Goal: Task Accomplishment & Management: Manage account settings

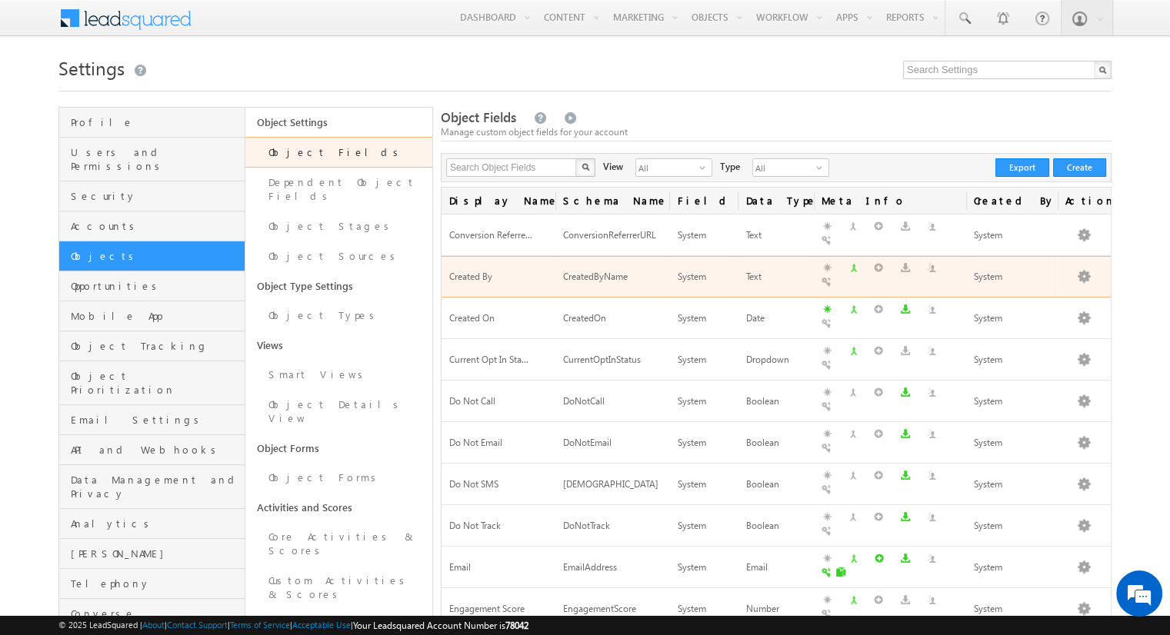
click at [590, 269] on div "CreatedByName" at bounding box center [612, 277] width 98 height 16
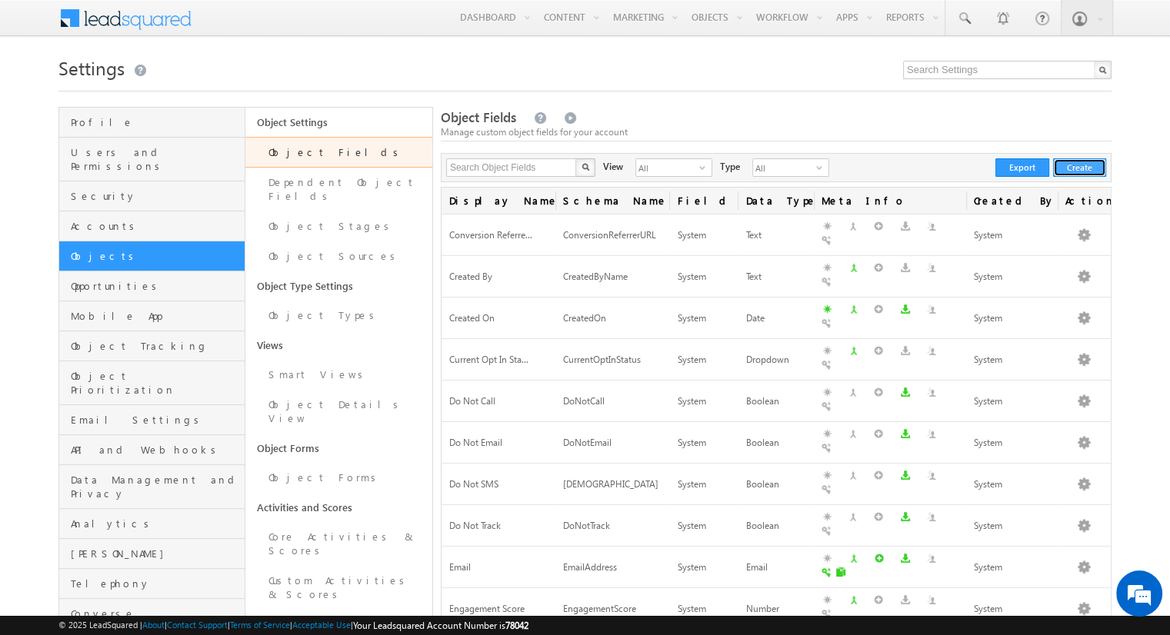
click at [1098, 172] on button "Create" at bounding box center [1079, 167] width 53 height 18
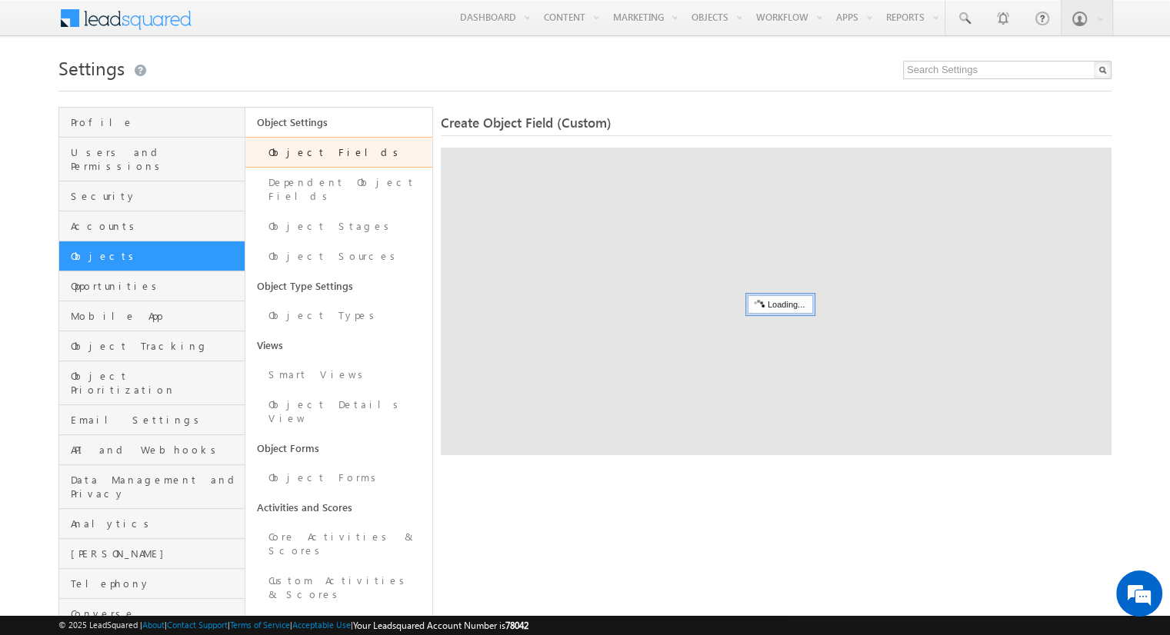
click at [381, 155] on link "Object Fields" at bounding box center [338, 152] width 186 height 31
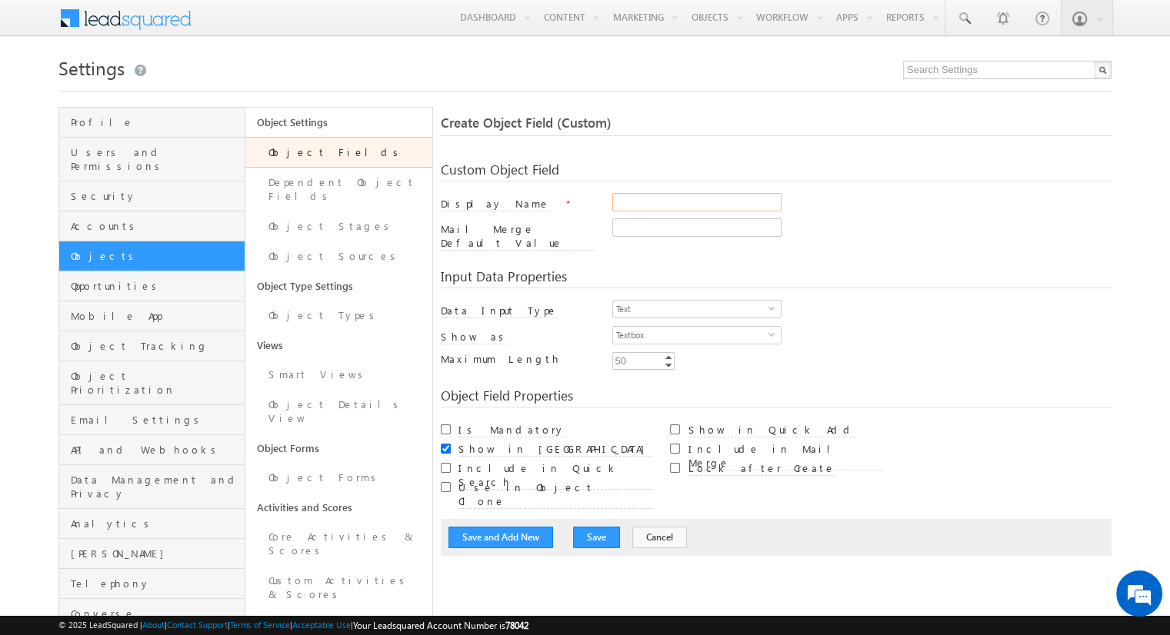
click at [649, 208] on input "Display Name" at bounding box center [696, 202] width 169 height 18
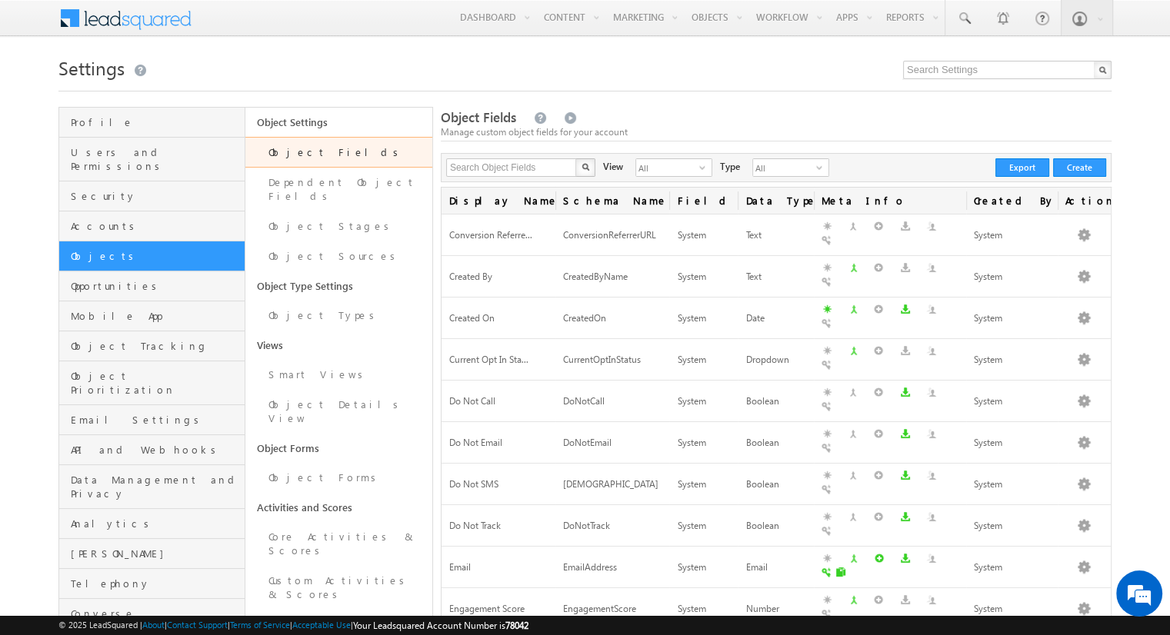
click at [941, 138] on div "Manage custom object fields for your account" at bounding box center [776, 132] width 671 height 14
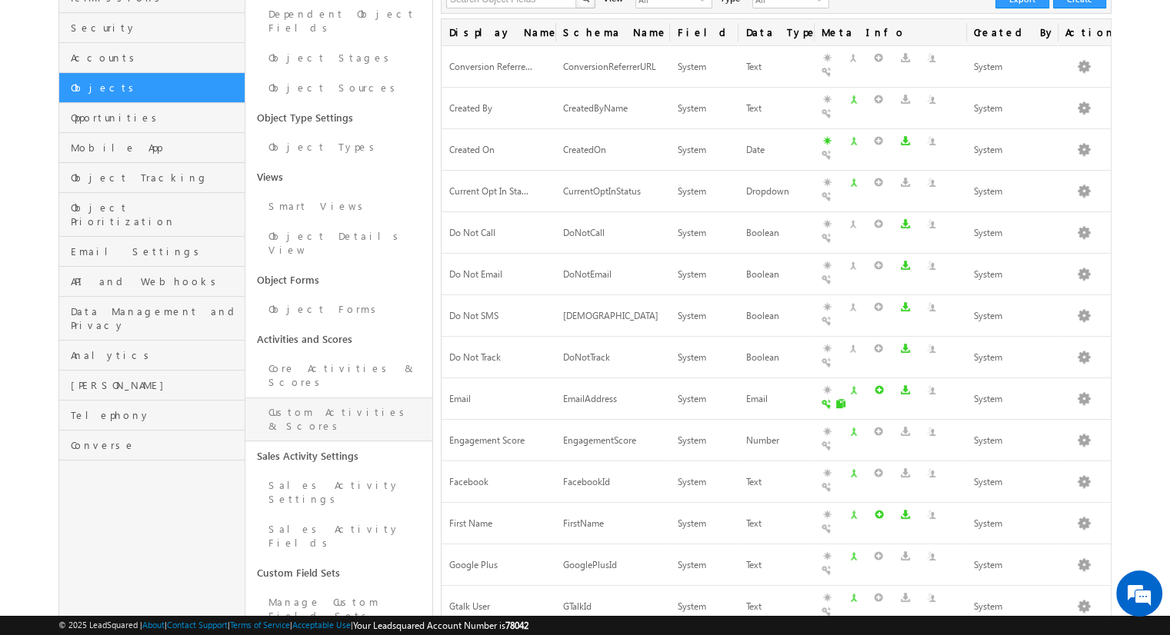
click at [361, 398] on link "Custom Activities & Scores" at bounding box center [338, 420] width 186 height 44
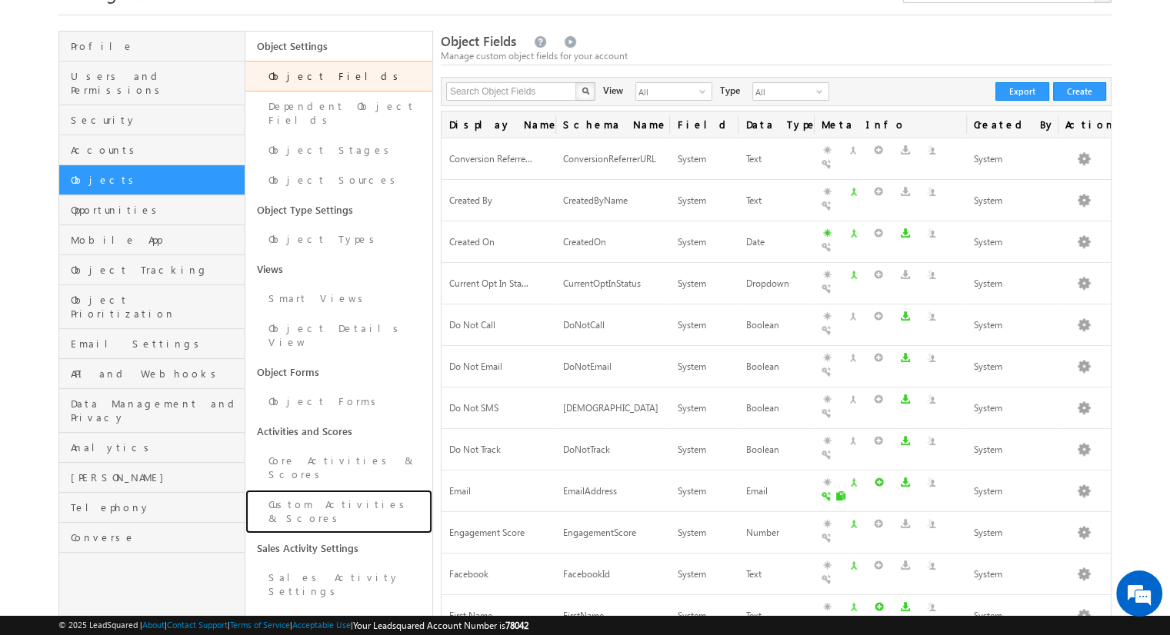
scroll to position [15, 0]
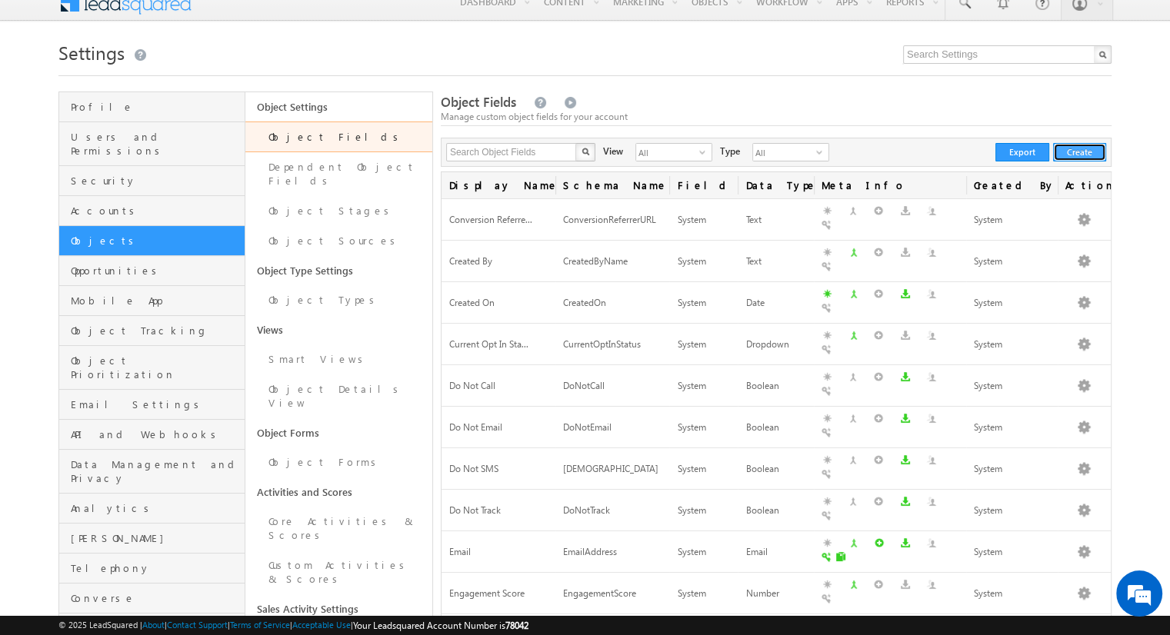
click at [1097, 159] on button "Create" at bounding box center [1079, 152] width 53 height 18
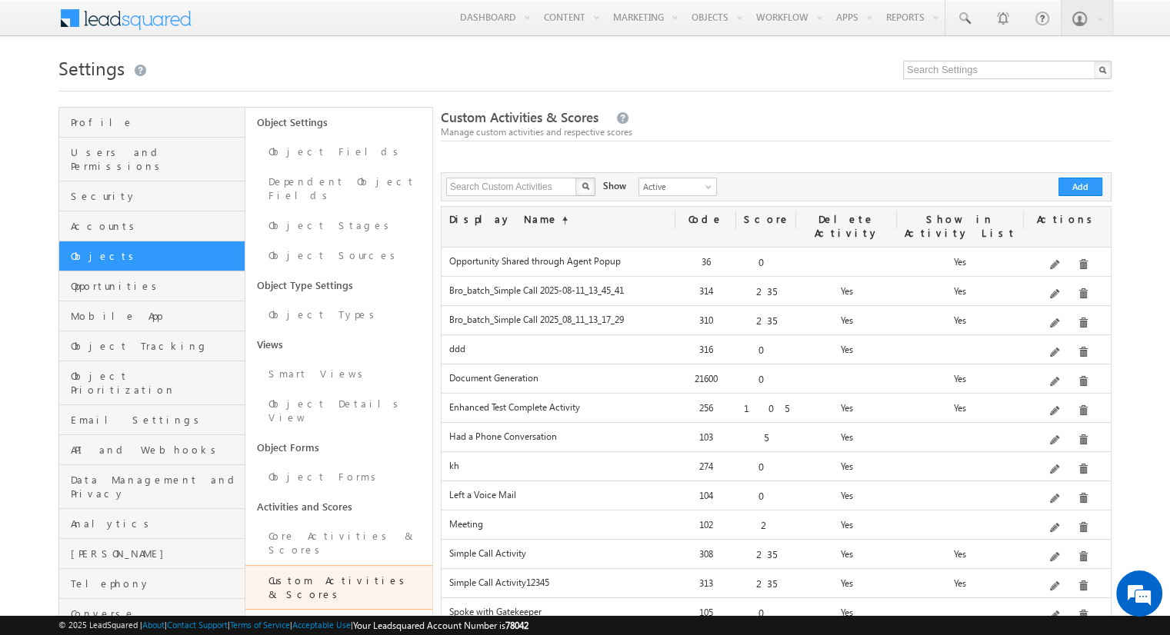
click at [554, 124] on span "Custom Activities & Scores" at bounding box center [520, 117] width 158 height 18
click at [551, 124] on span "Custom Activities & Scores" at bounding box center [520, 117] width 158 height 18
click at [541, 122] on span "Custom Activities & Scores" at bounding box center [520, 117] width 158 height 18
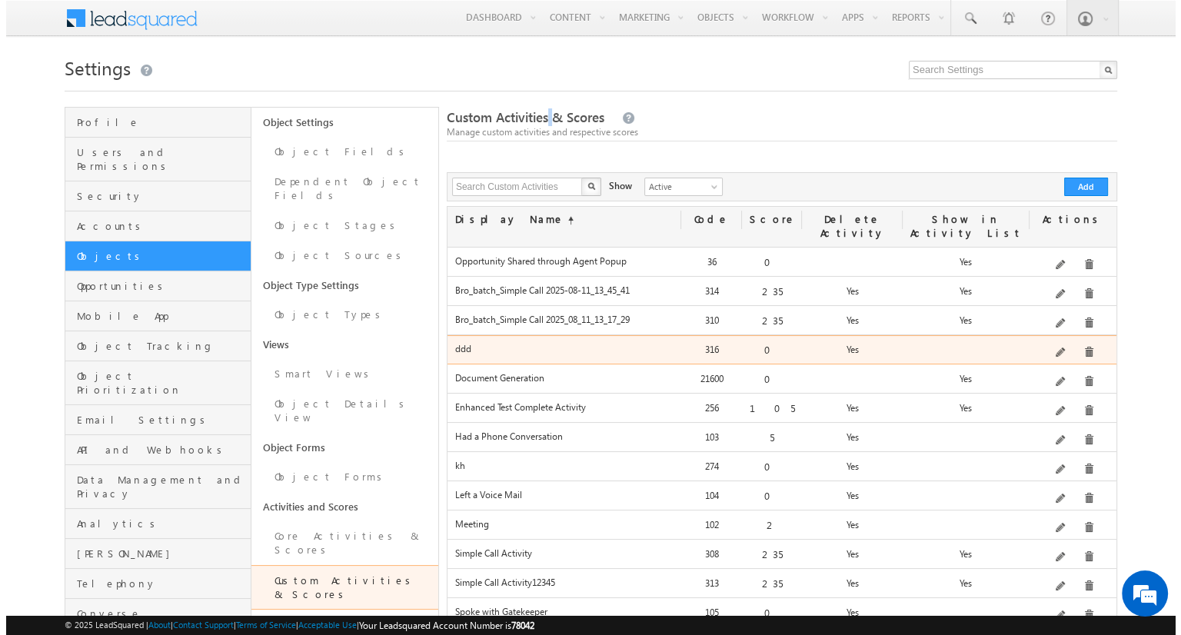
scroll to position [35, 0]
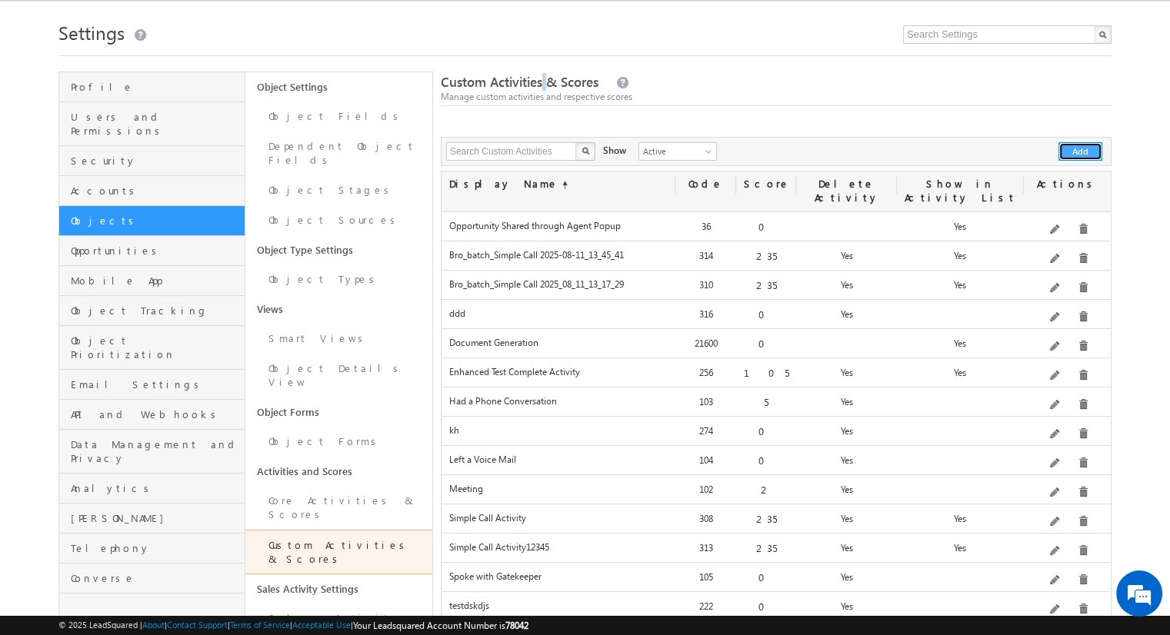
click at [1074, 154] on button "Add" at bounding box center [1080, 151] width 44 height 18
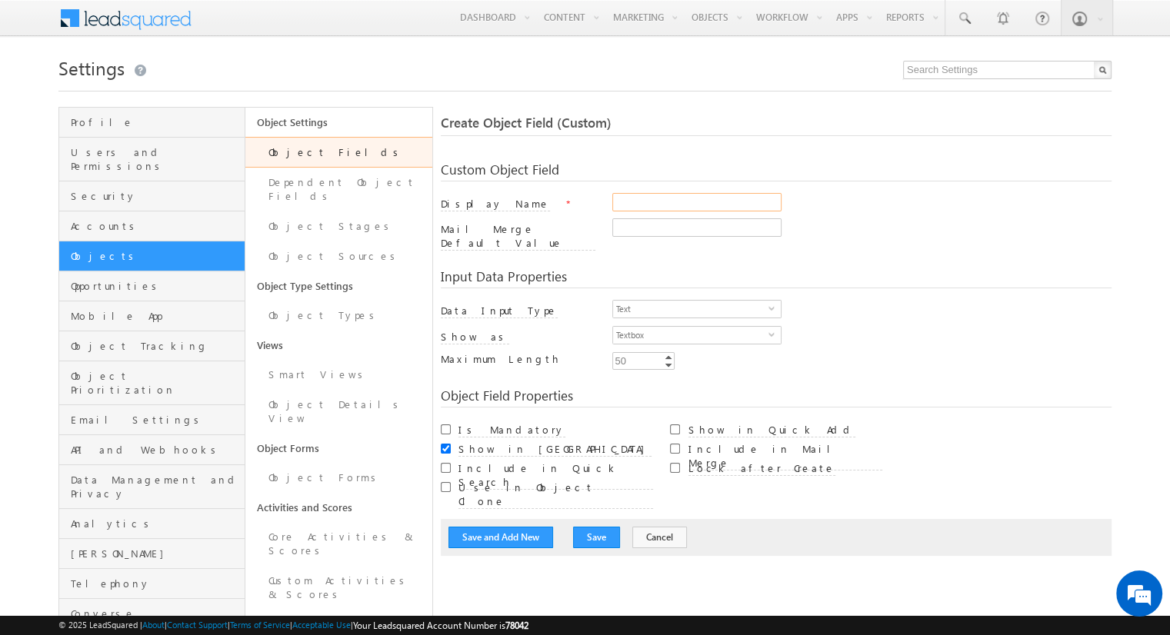
click at [683, 208] on input "Display Name" at bounding box center [696, 202] width 169 height 18
type input "sample 234"
click at [680, 301] on span "Text" at bounding box center [690, 309] width 155 height 17
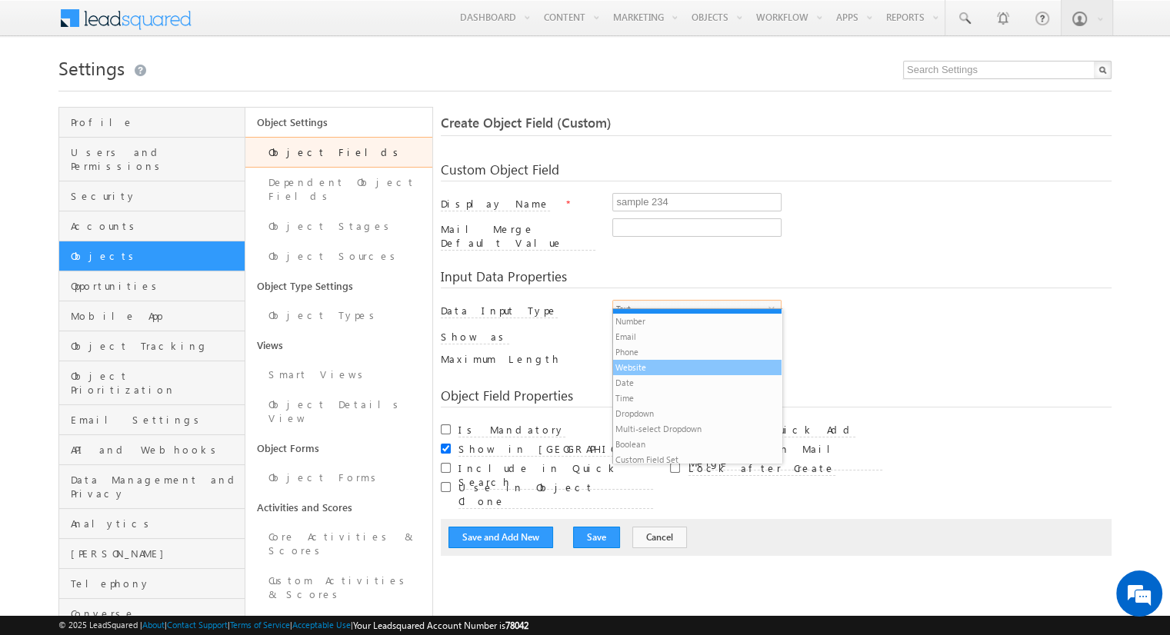
scroll to position [12, 0]
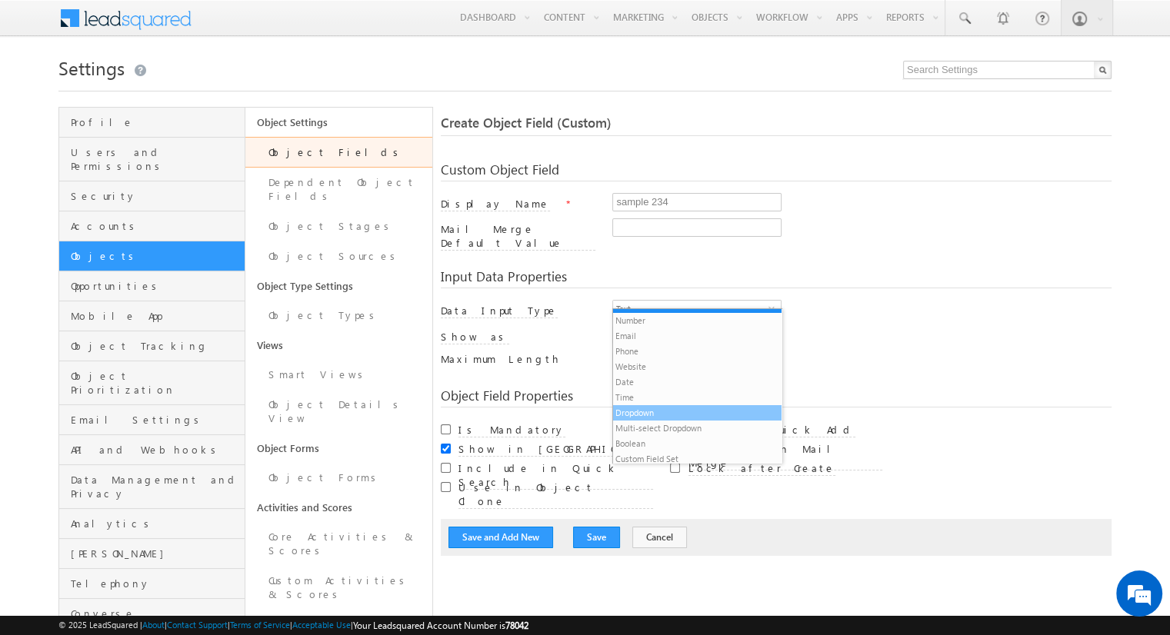
click at [661, 409] on li "Dropdown" at bounding box center [697, 412] width 168 height 15
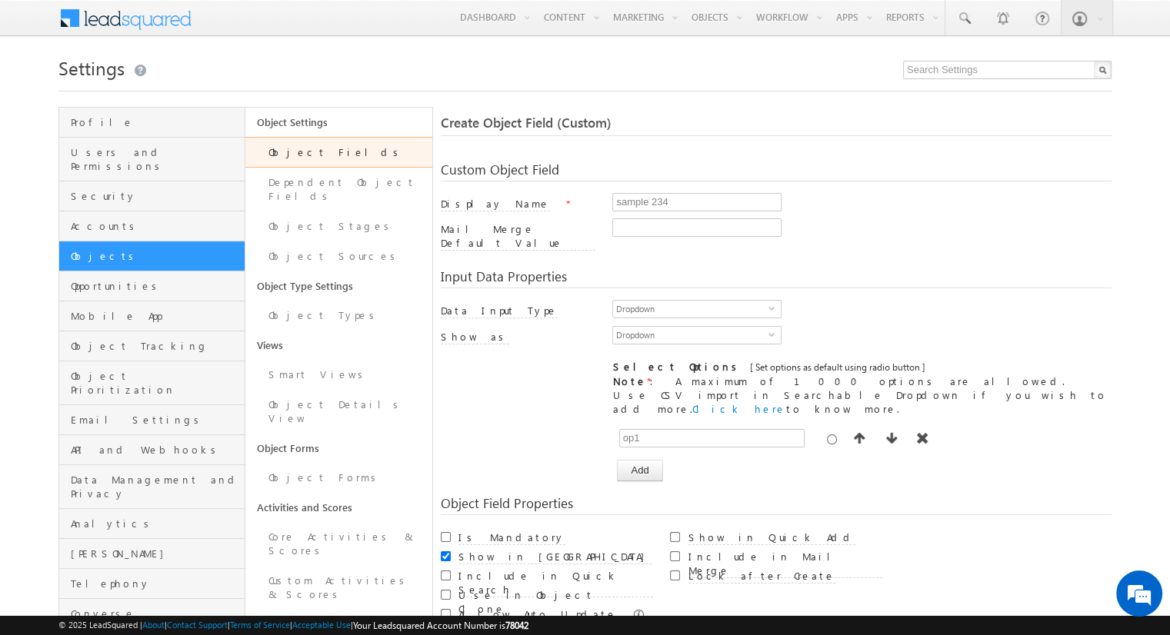
type input "op1"
click at [645, 460] on button "Add" at bounding box center [639, 471] width 45 height 22
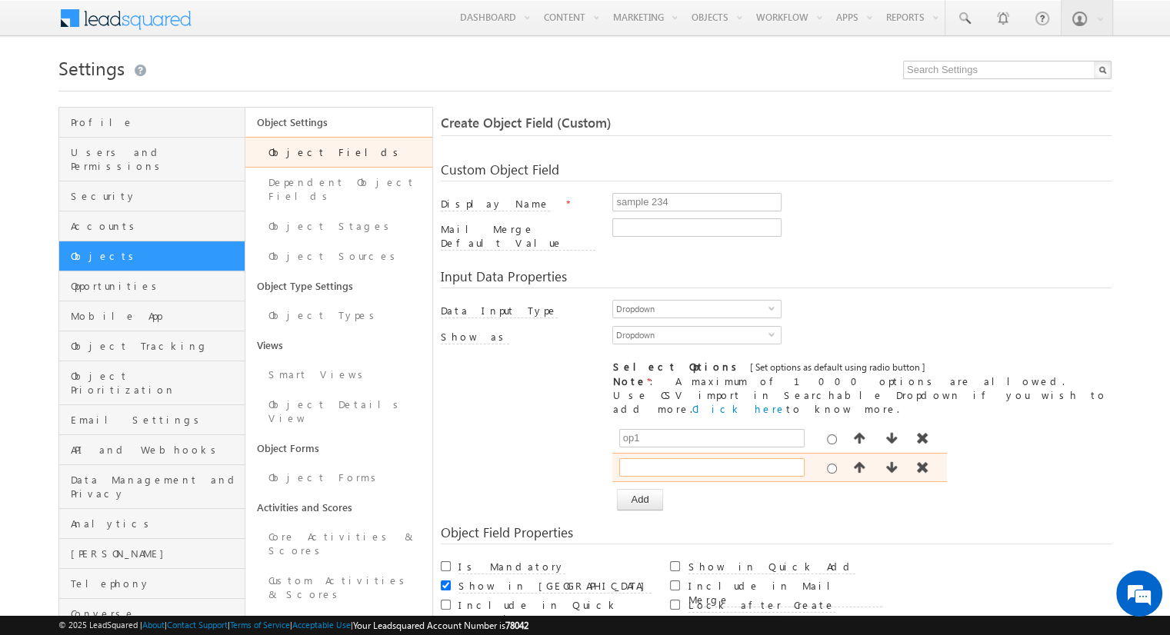
click at [658, 458] on input "text" at bounding box center [711, 467] width 185 height 18
click at [658, 458] on input "op1" at bounding box center [711, 467] width 185 height 18
type input "op2"
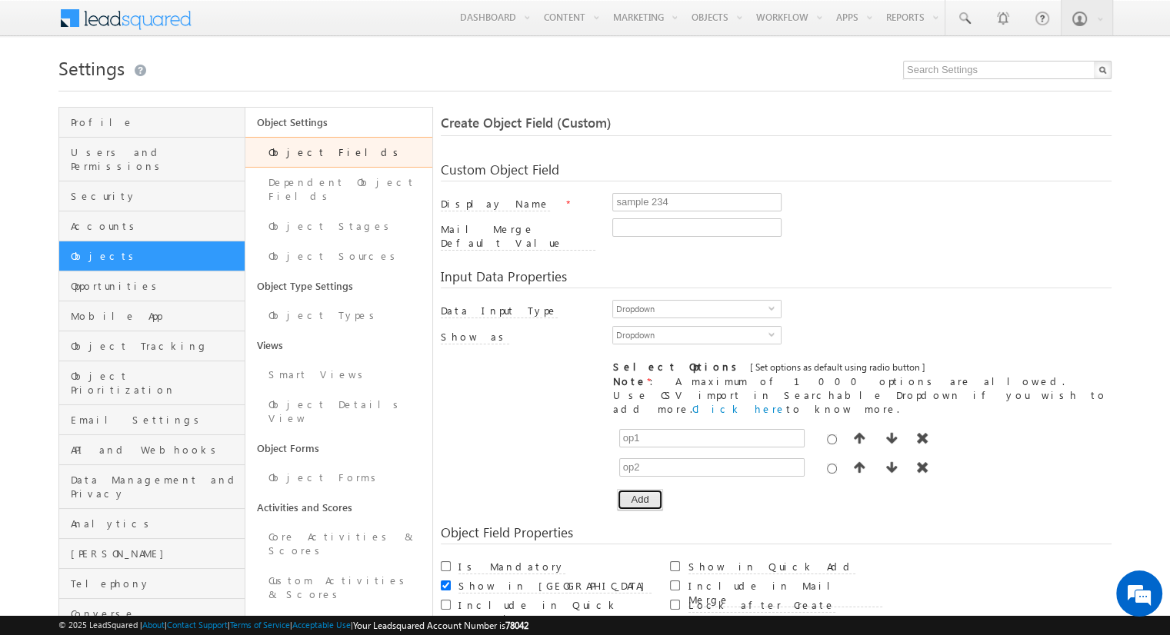
click at [643, 489] on button "Add" at bounding box center [639, 500] width 45 height 22
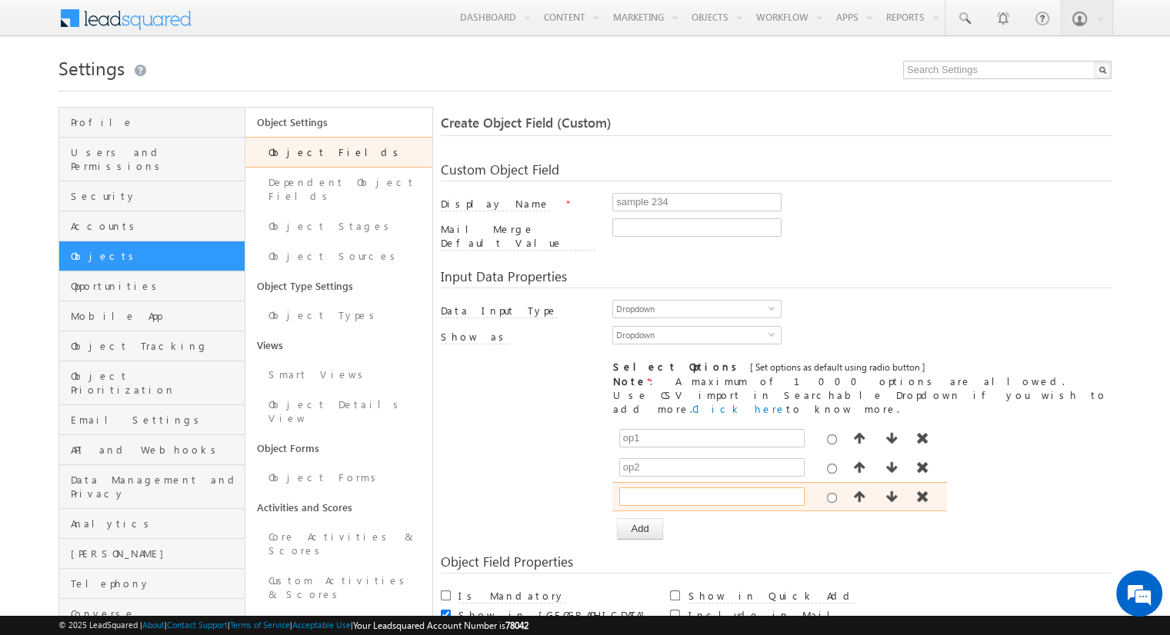
click at [652, 488] on input "text" at bounding box center [711, 497] width 185 height 18
type input "op3"
click at [546, 444] on div "[ Provide atleast one option to proceed further. ] Show Value as Text Get Optio…" at bounding box center [776, 482] width 671 height 116
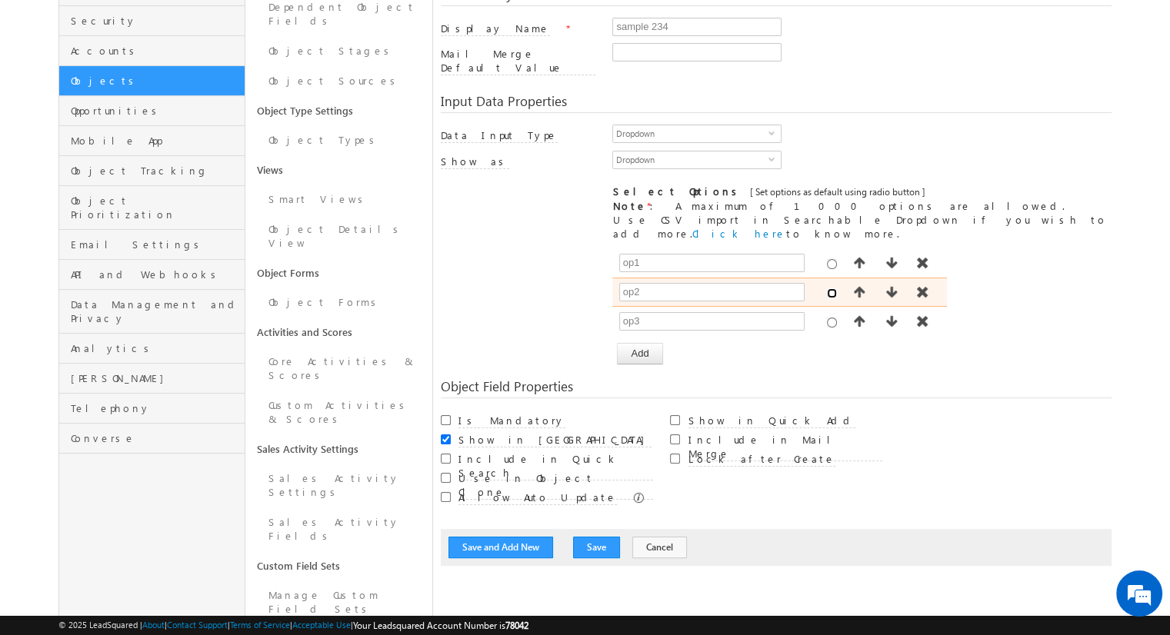
click at [827, 288] on input "radio" at bounding box center [832, 293] width 10 height 10
radio input "true"
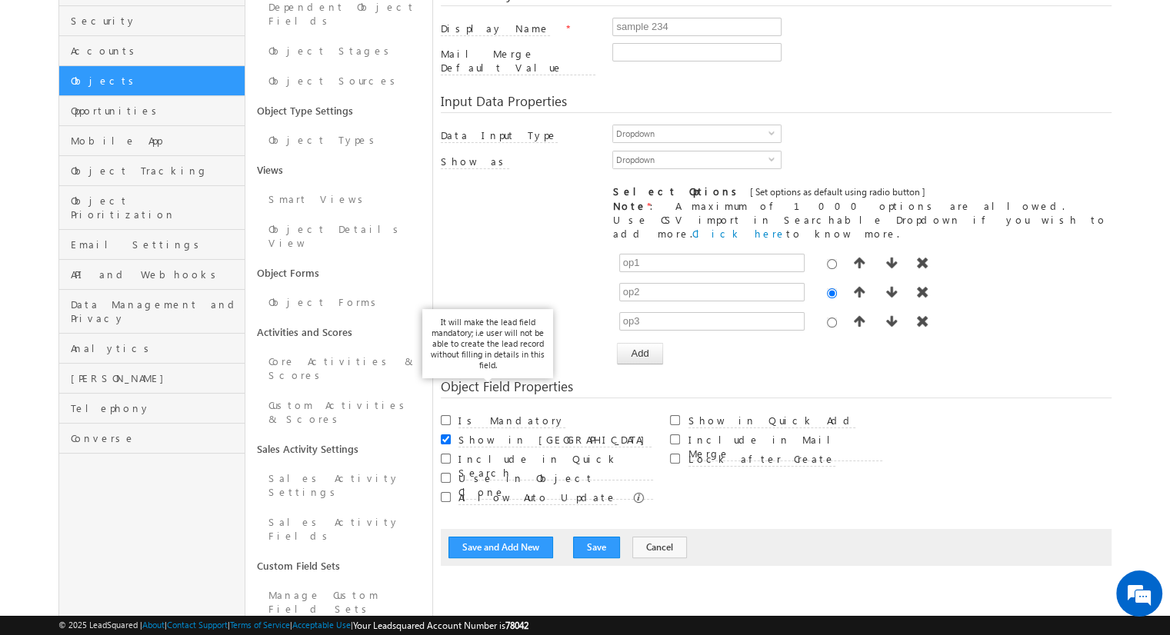
click at [485, 414] on label "Is Mandatory" at bounding box center [511, 421] width 107 height 15
click at [451, 415] on input "Is Mandatory" at bounding box center [446, 420] width 10 height 10
checkbox input "true"
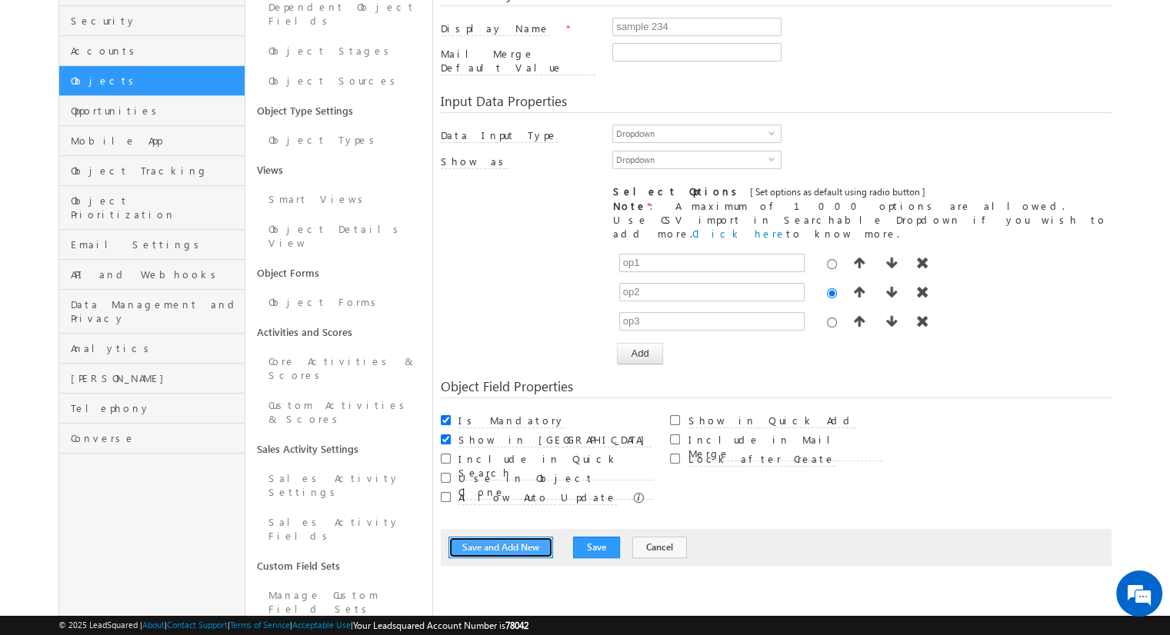
click at [508, 537] on button "Save and Add New" at bounding box center [500, 548] width 105 height 22
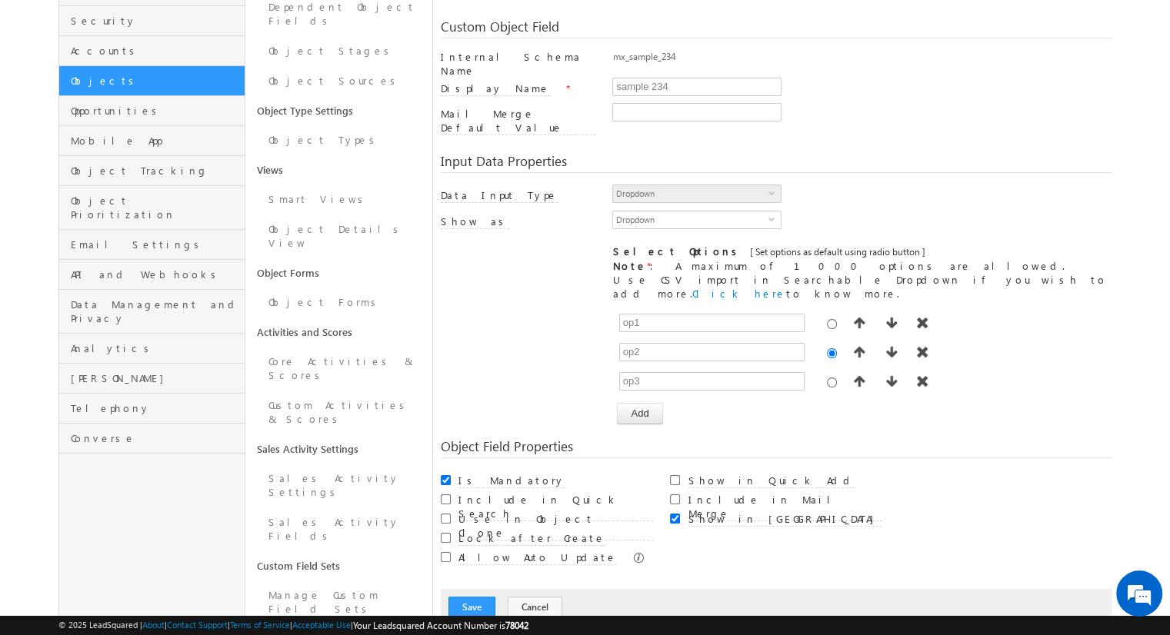
scroll to position [115, 0]
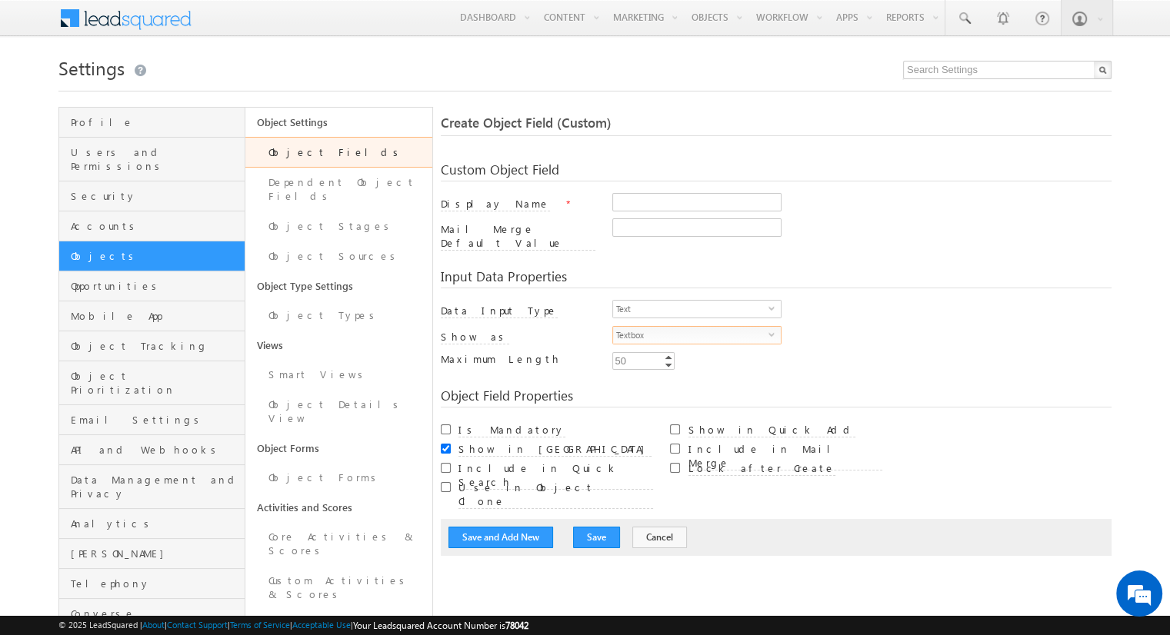
click at [647, 327] on span "Textbox" at bounding box center [690, 335] width 155 height 17
click at [577, 304] on div "Data Input Type" at bounding box center [518, 315] width 155 height 22
click at [632, 301] on span "Text" at bounding box center [690, 309] width 155 height 17
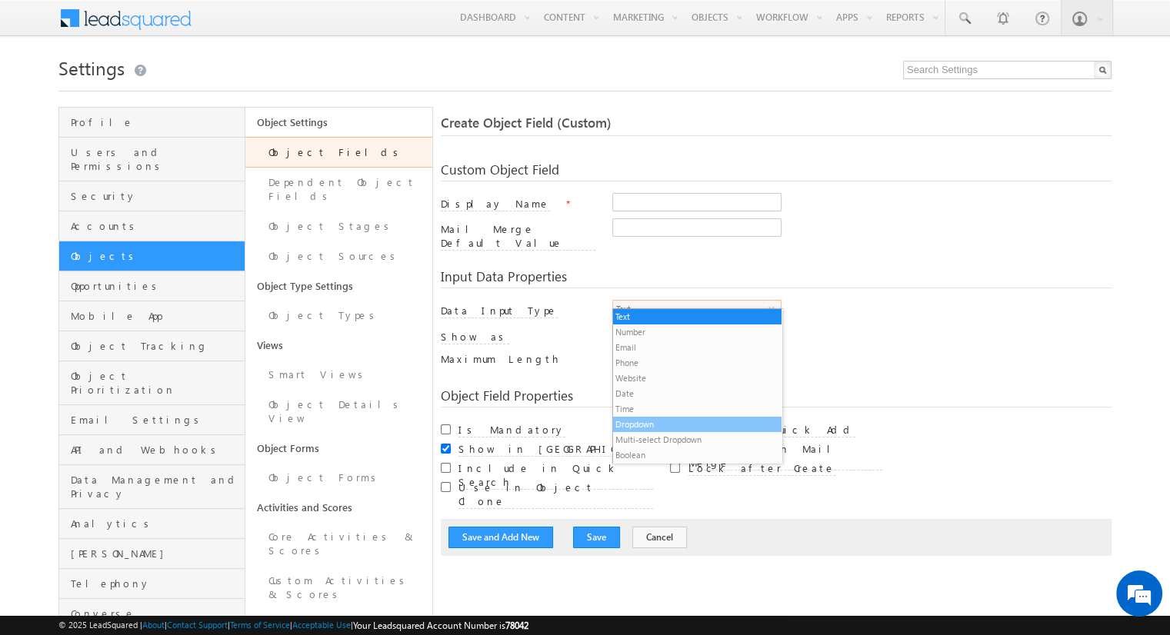
scroll to position [15, 0]
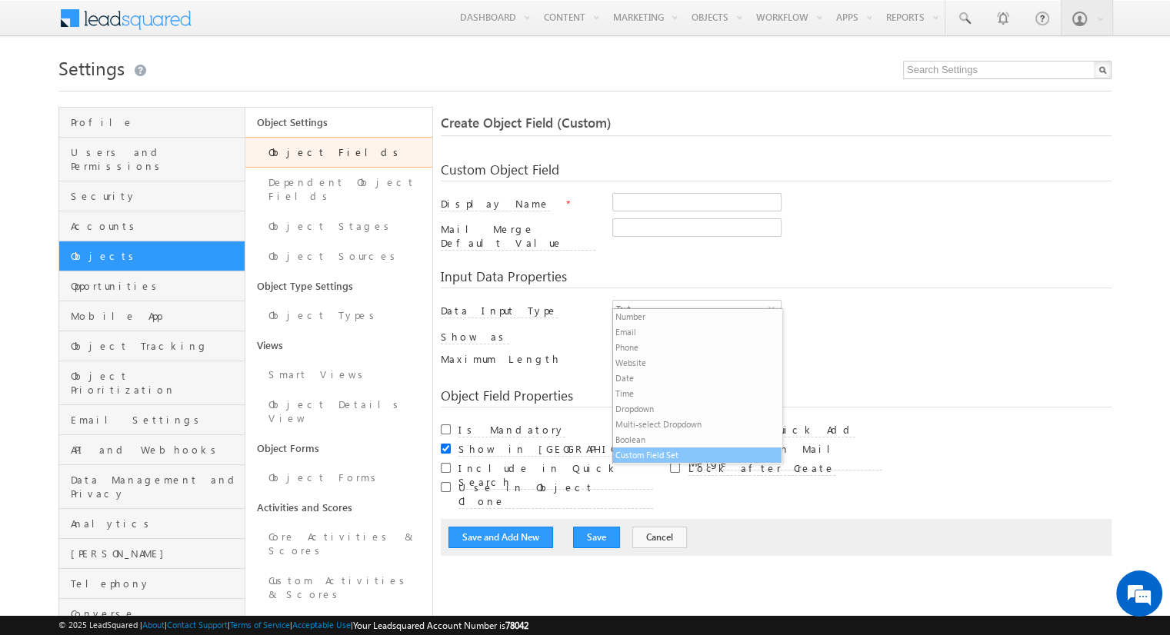
click at [649, 459] on li "Custom Field Set" at bounding box center [697, 455] width 168 height 15
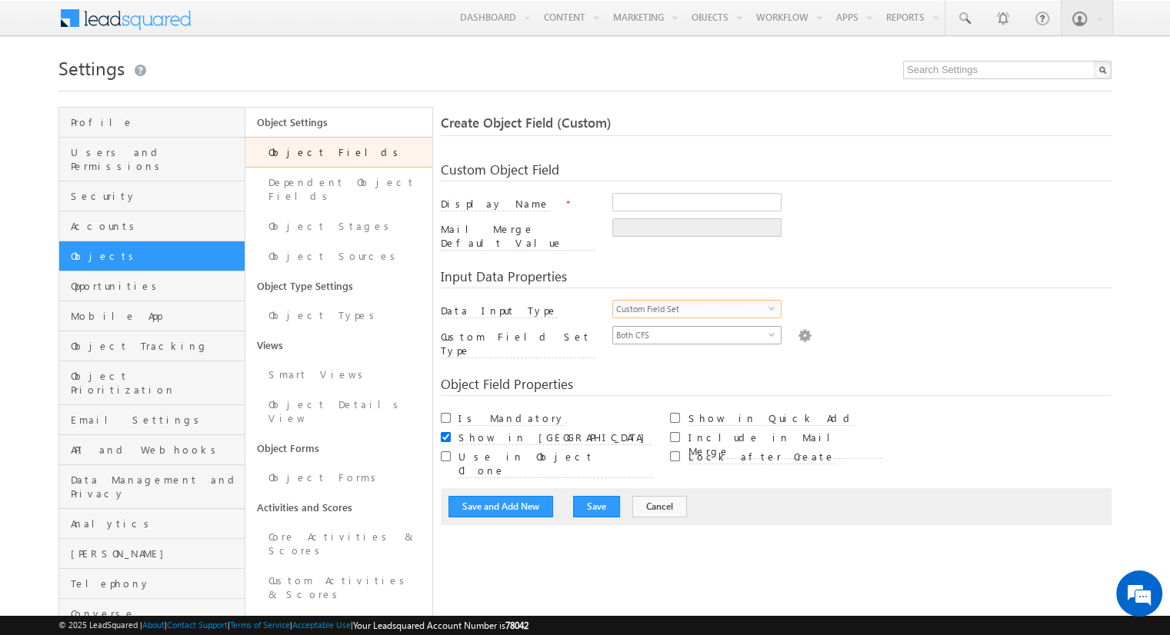
scroll to position [0, 0]
click at [798, 326] on img at bounding box center [805, 334] width 14 height 17
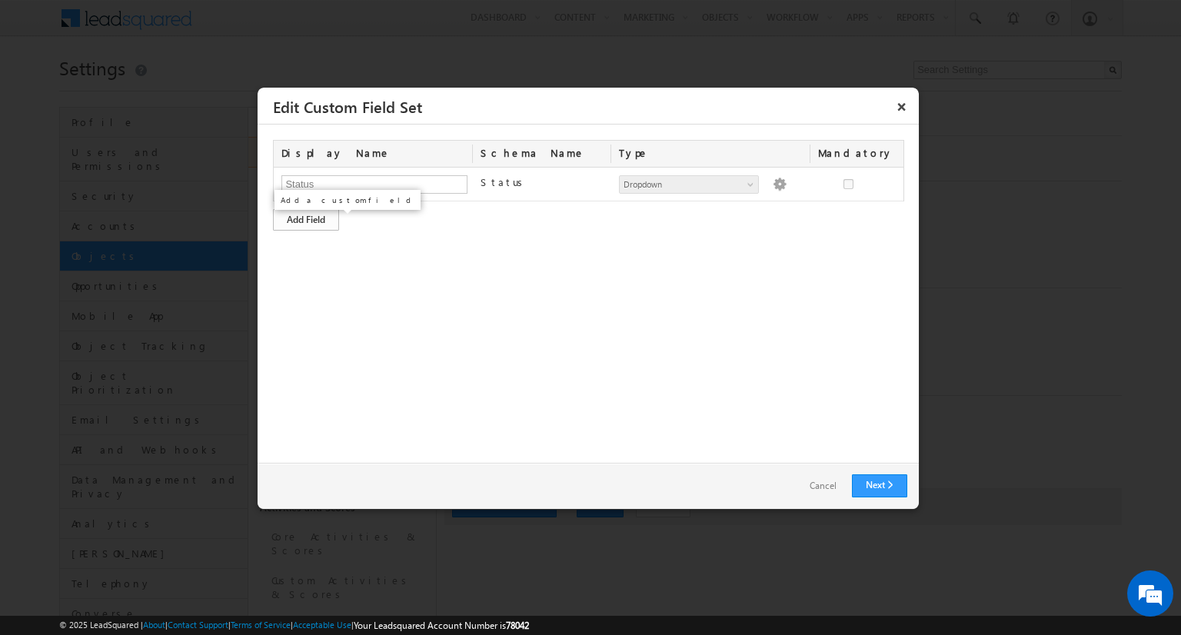
click at [328, 217] on div "Add Field" at bounding box center [306, 220] width 66 height 22
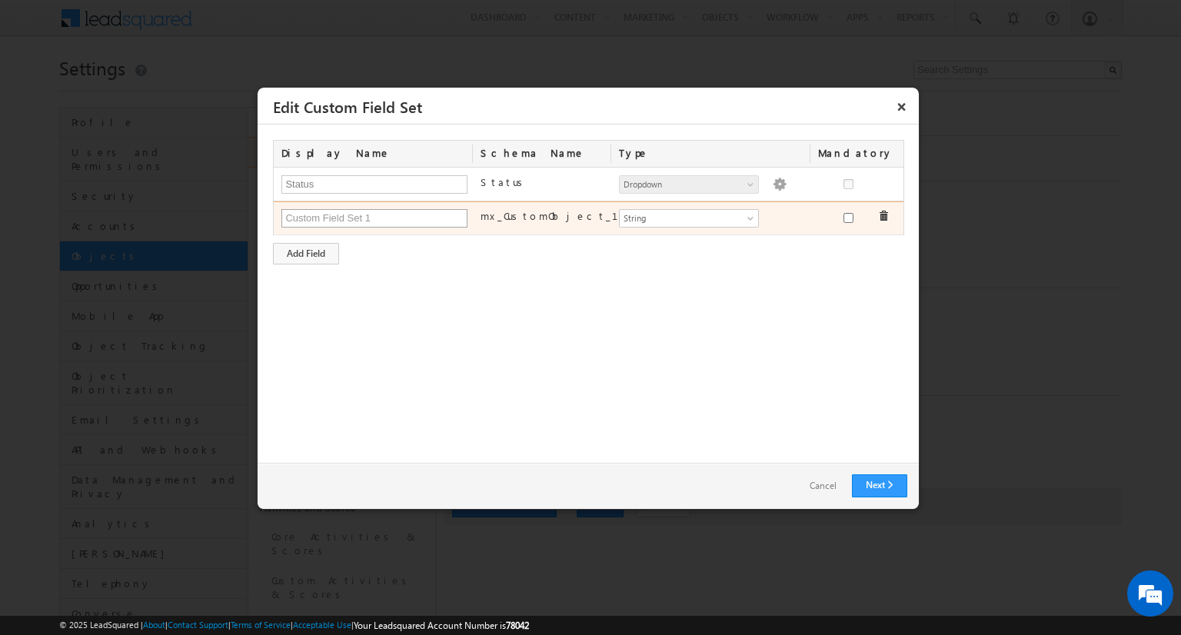
click at [340, 225] on input "text" at bounding box center [374, 218] width 186 height 18
type input "sample1"
click at [665, 222] on span "String" at bounding box center [682, 218] width 125 height 14
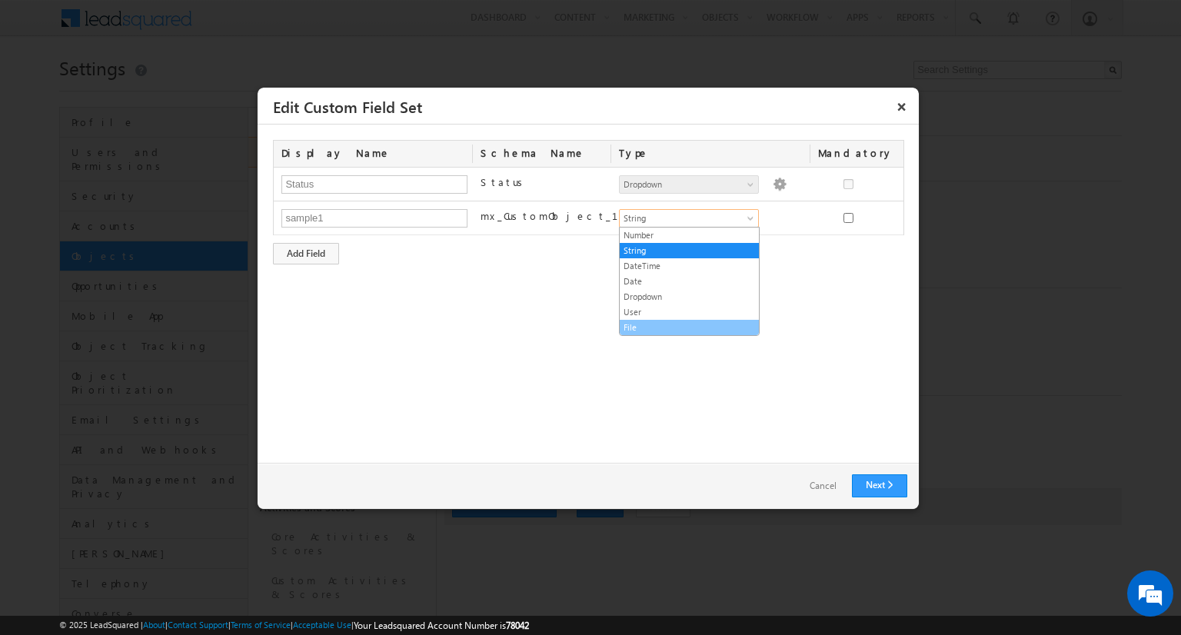
click at [655, 321] on link "File" at bounding box center [689, 328] width 139 height 14
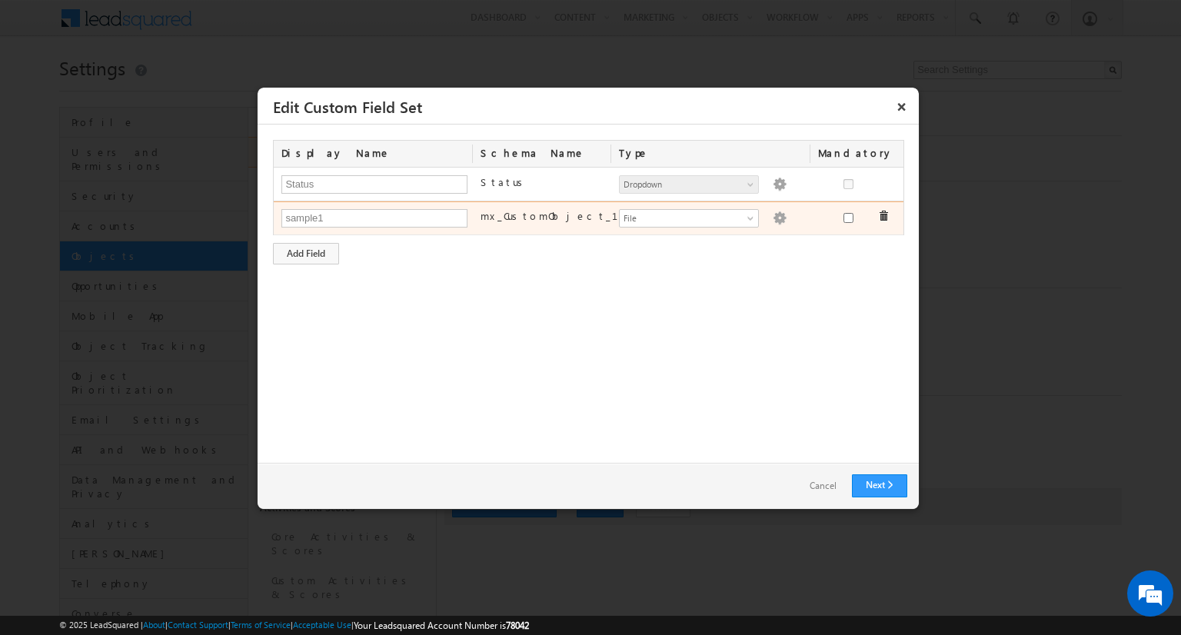
click at [773, 220] on img at bounding box center [780, 218] width 14 height 14
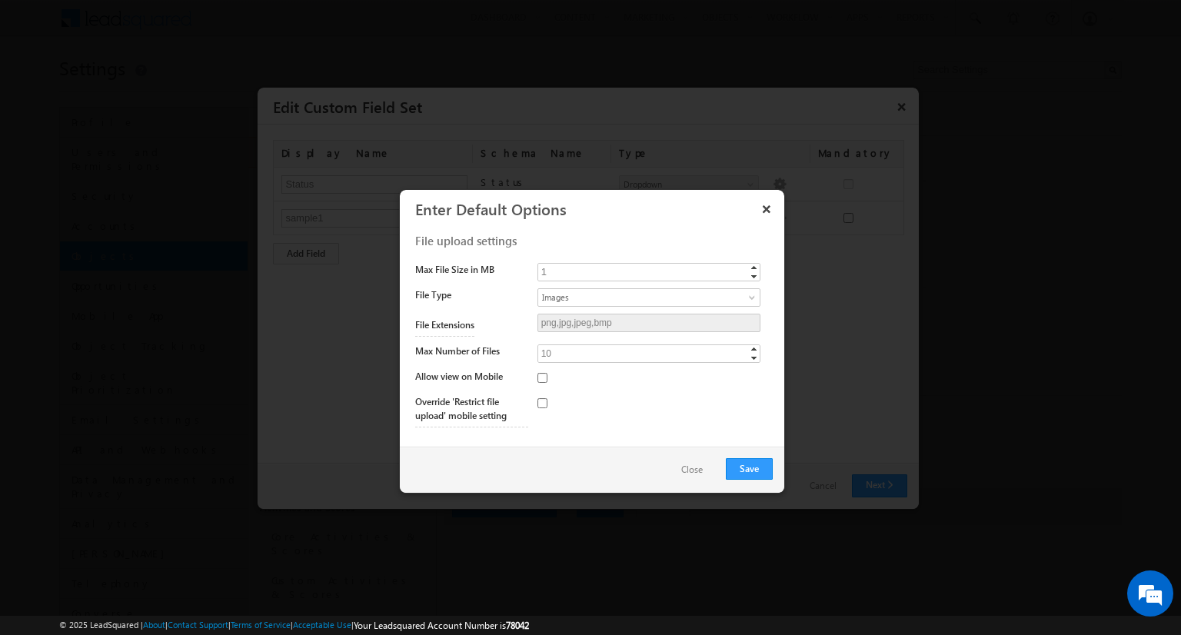
click at [703, 463] on button "Close" at bounding box center [692, 470] width 52 height 22
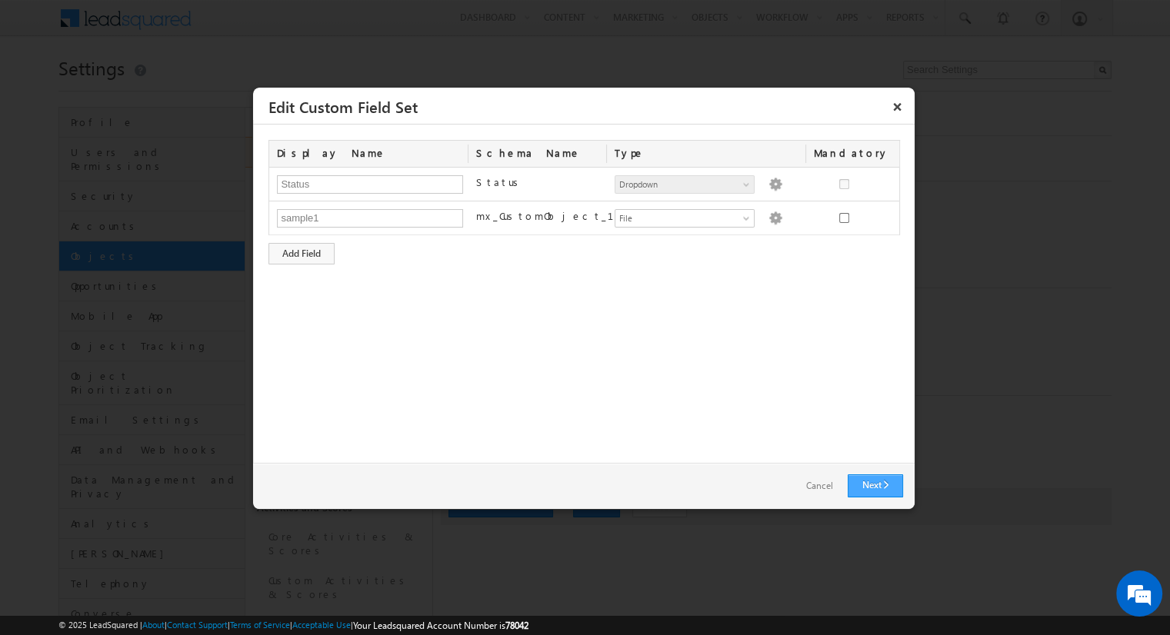
click at [877, 475] on link "Next" at bounding box center [874, 486] width 55 height 23
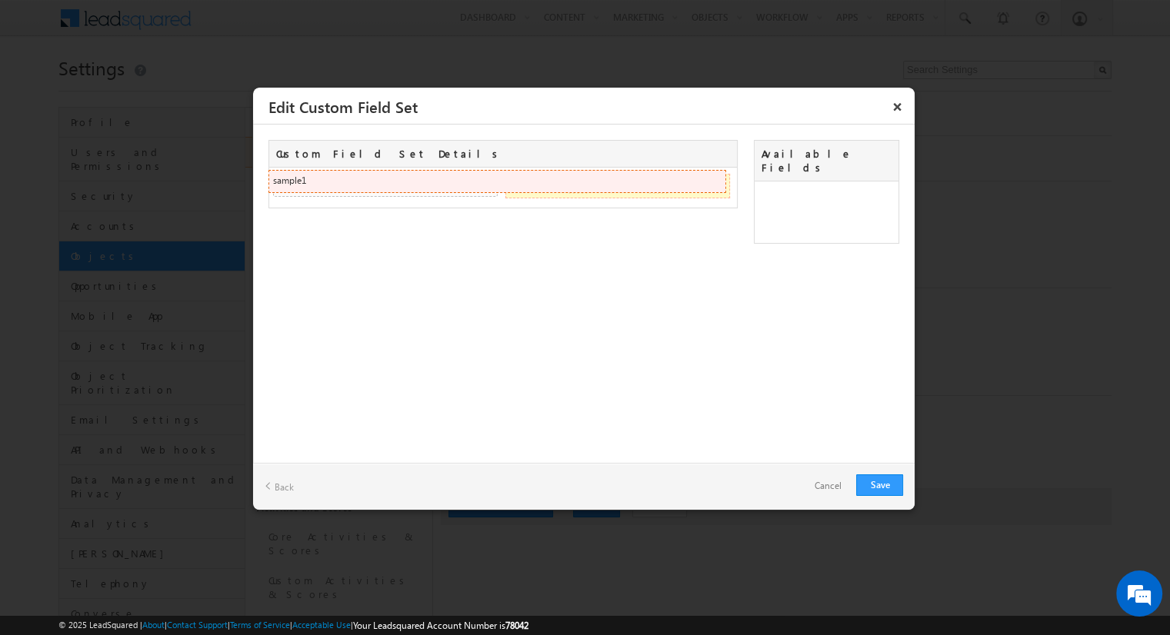
drag, startPoint x: 528, startPoint y: 211, endPoint x: 505, endPoint y: 178, distance: 39.9
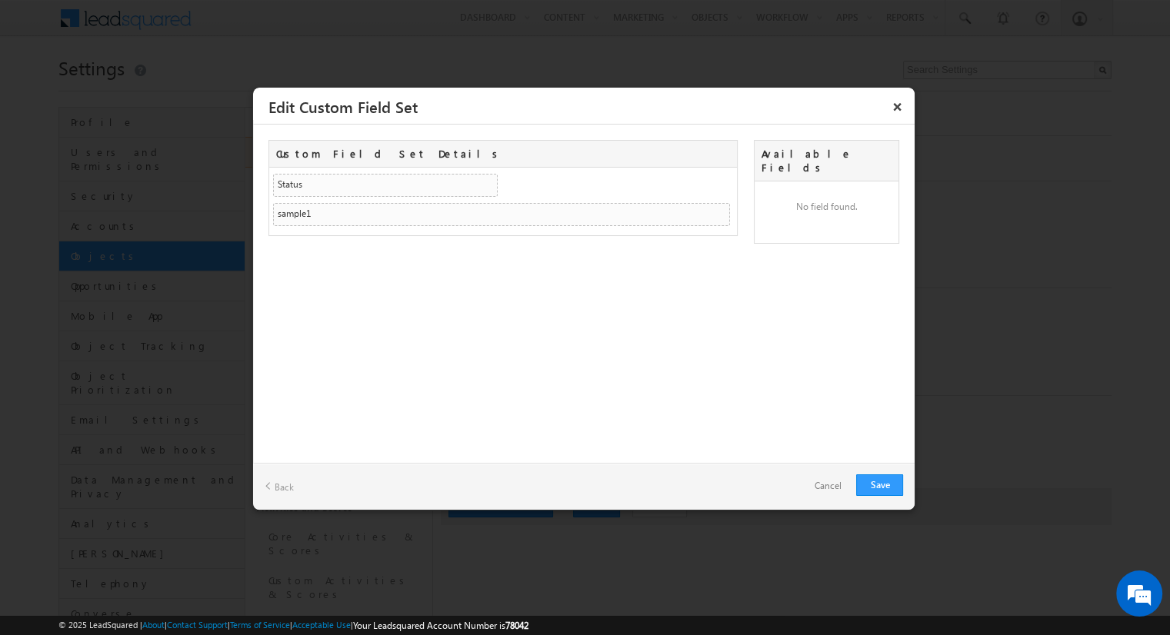
click at [841, 492] on link "Cancel" at bounding box center [827, 486] width 58 height 22
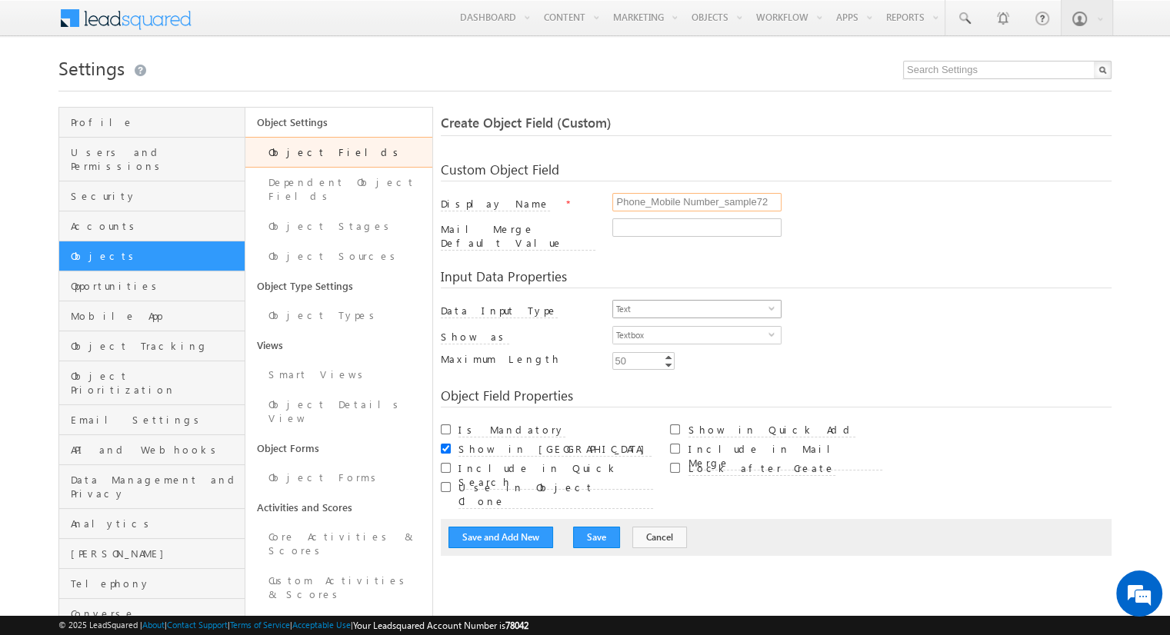
type input "Phone_Mobile Number_sample72"
click at [691, 301] on span "Text" at bounding box center [690, 309] width 155 height 17
click at [691, 362] on li "Phone" at bounding box center [697, 362] width 168 height 15
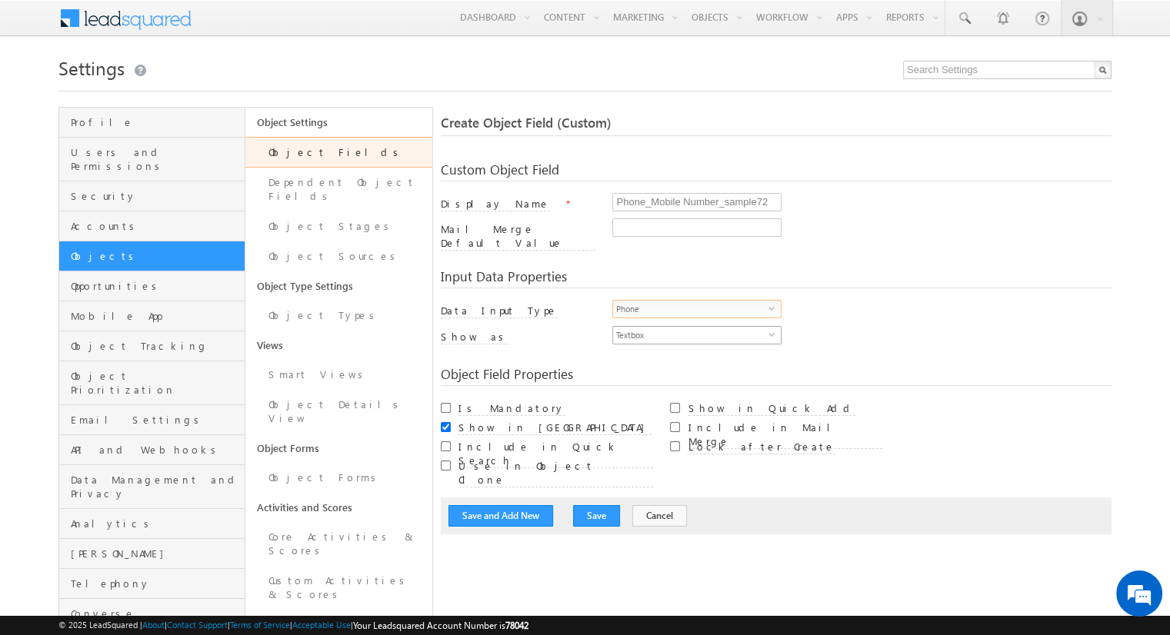
click at [691, 327] on span "Textbox" at bounding box center [690, 335] width 155 height 17
click at [697, 357] on li "Phone Control" at bounding box center [697, 357] width 168 height 15
checkbox input "true"
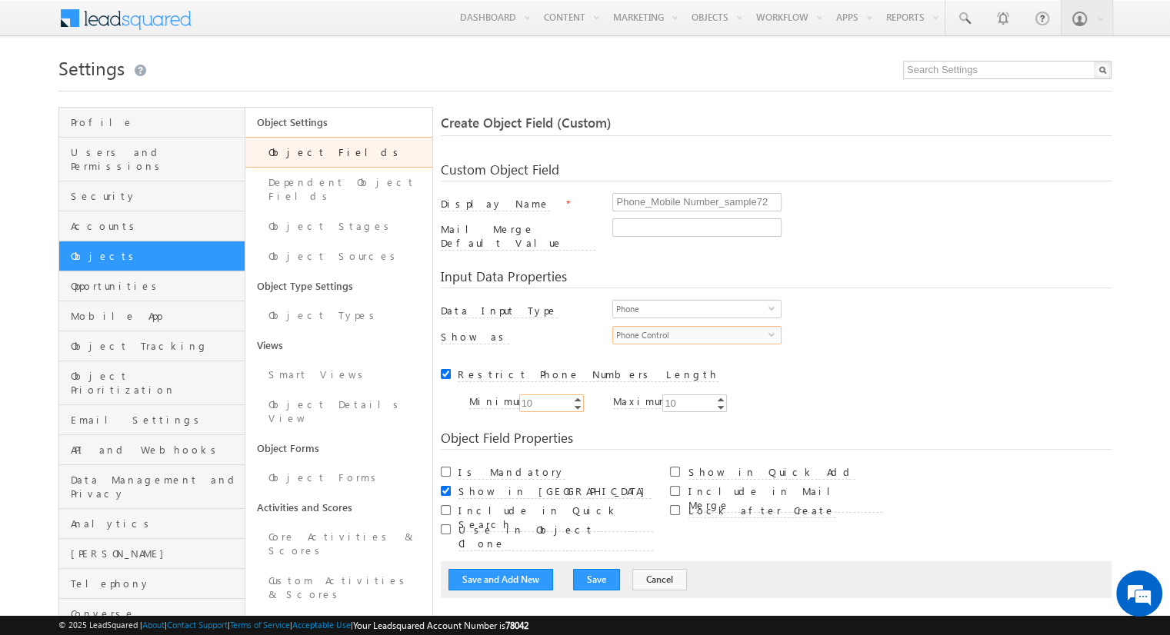
type input "10"
click at [445, 467] on input "Is Mandatory" at bounding box center [446, 472] width 10 height 10
checkbox input "true"
click at [501, 569] on button "Save and Add New" at bounding box center [500, 580] width 105 height 22
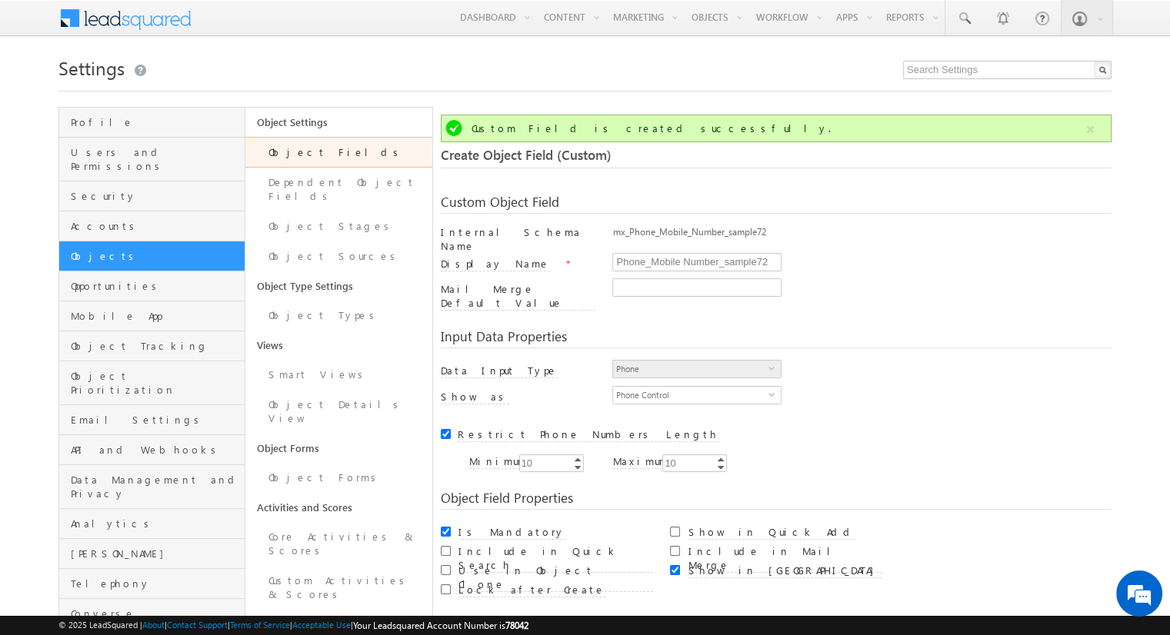
scroll to position [115, 0]
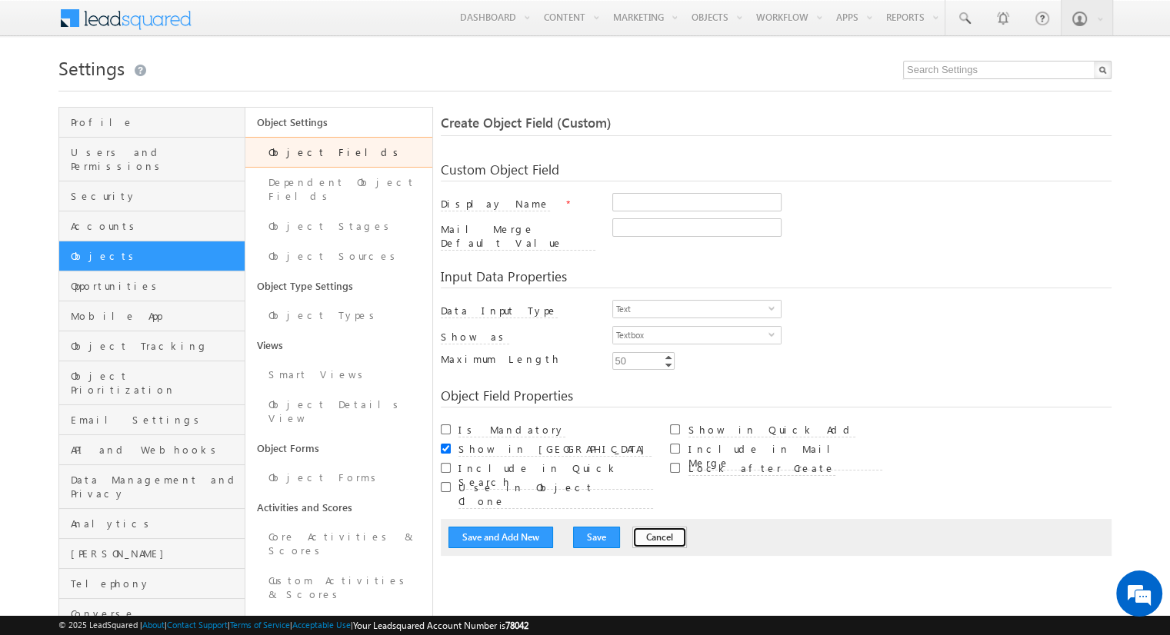
click at [641, 527] on button "Cancel" at bounding box center [659, 538] width 55 height 22
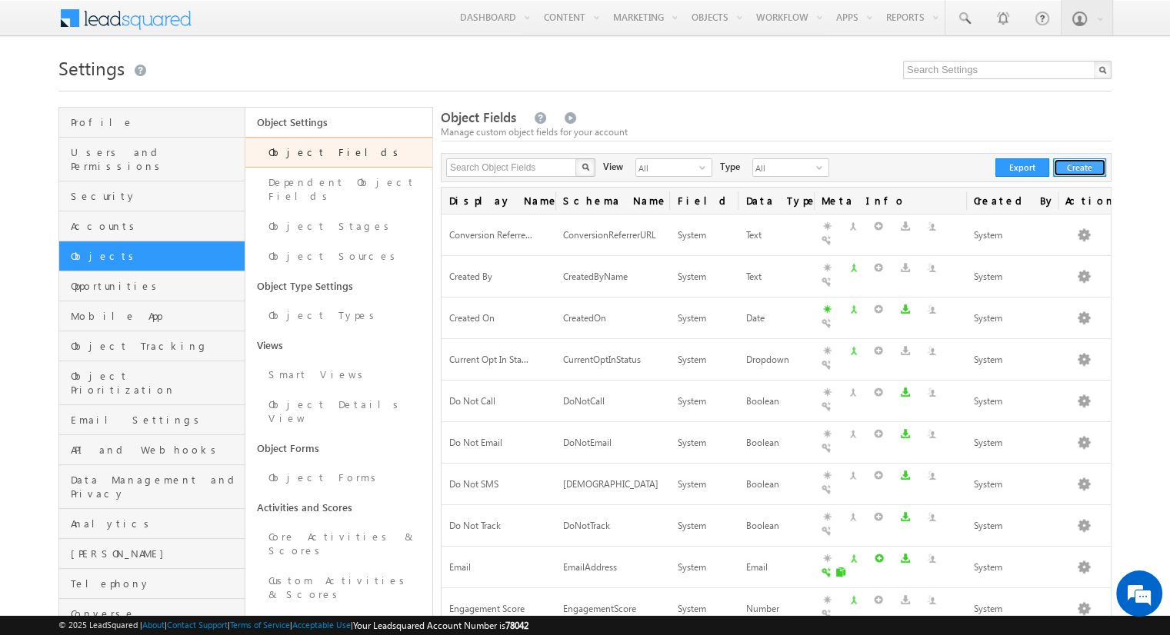
click at [1079, 168] on button "Create" at bounding box center [1079, 167] width 53 height 18
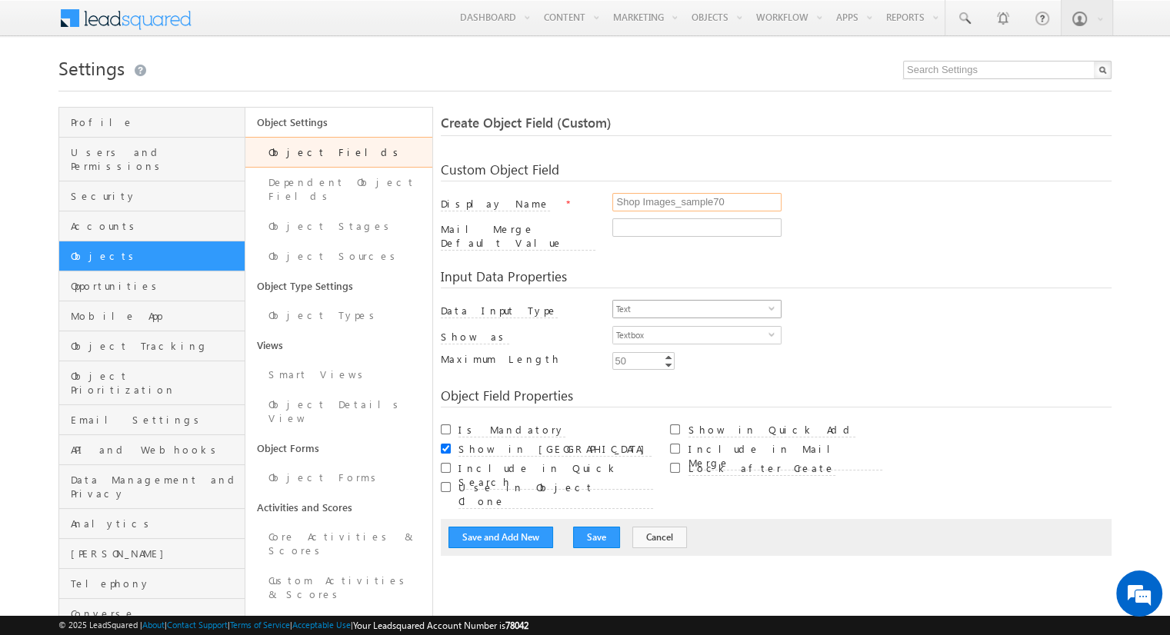
type input "Shop Images_sample70"
click at [691, 301] on span "Text" at bounding box center [690, 309] width 155 height 17
click at [691, 463] on li "Custom Field Set" at bounding box center [697, 470] width 168 height 15
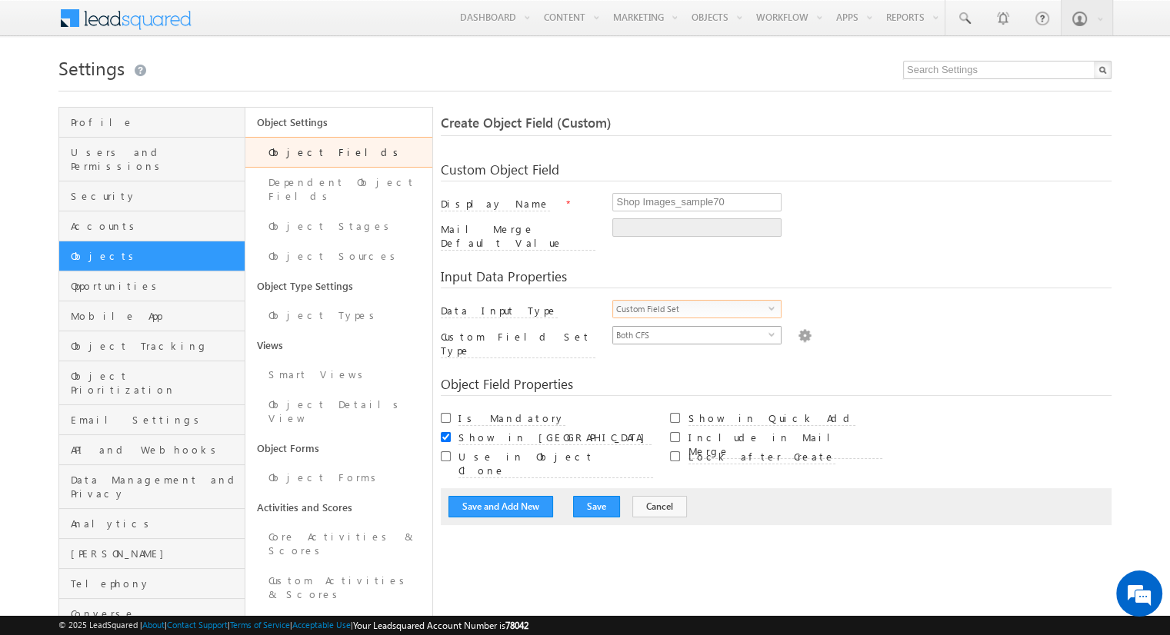
click at [691, 327] on span "Both CFS" at bounding box center [690, 335] width 155 height 17
click at [697, 357] on li "Documents" at bounding box center [697, 357] width 168 height 15
click at [798, 326] on img at bounding box center [805, 334] width 14 height 17
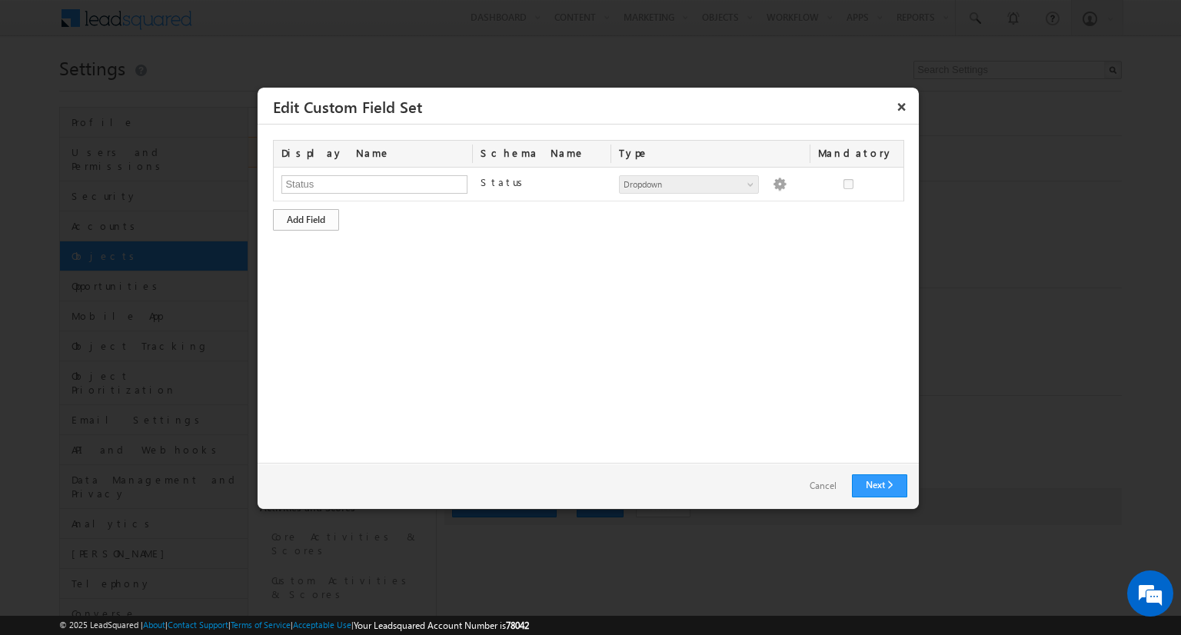
click at [306, 218] on div "Add Field" at bounding box center [306, 220] width 66 height 22
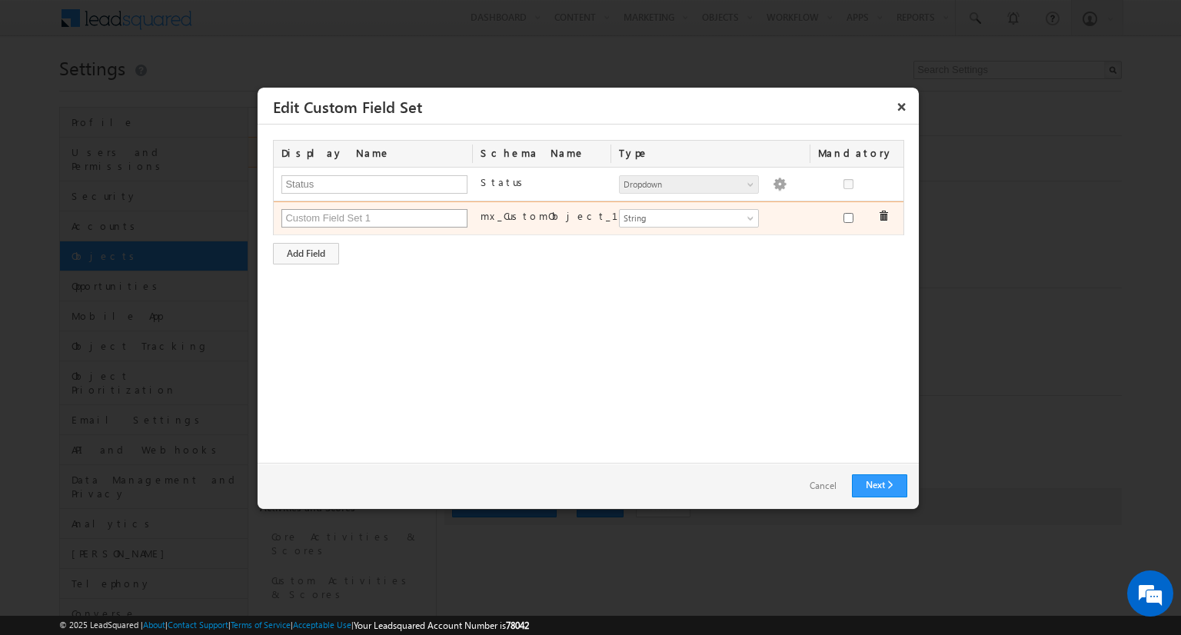
click at [374, 217] on input "text" at bounding box center [374, 218] width 186 height 18
type input "Shop Images"
click at [688, 217] on span "String" at bounding box center [682, 218] width 125 height 14
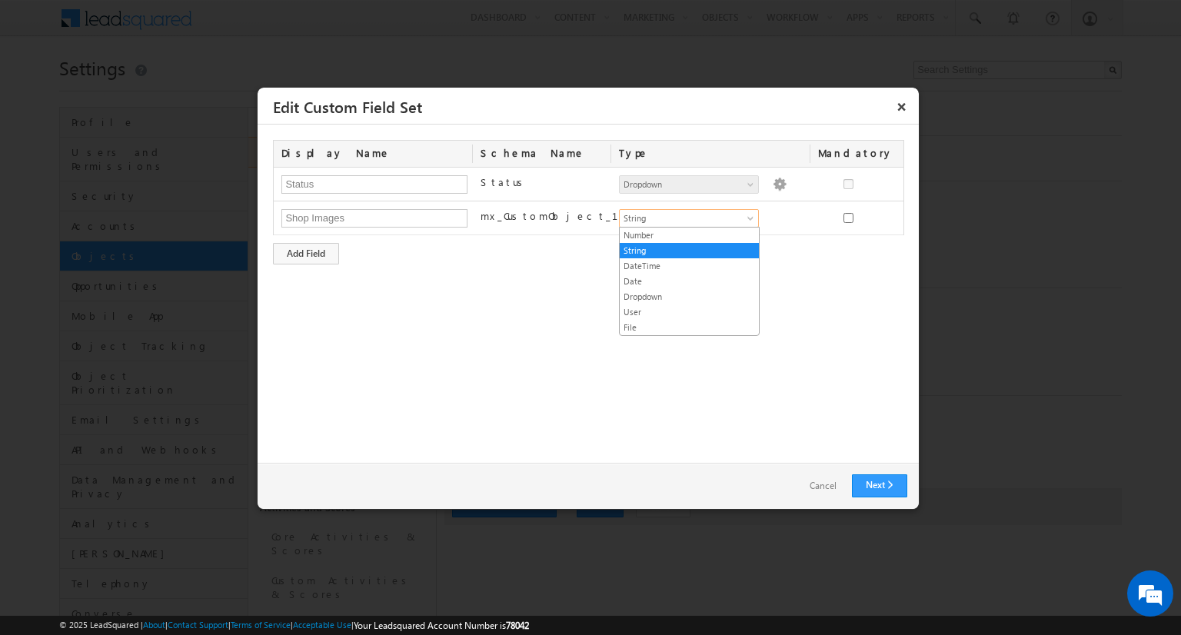
click at [689, 325] on link "File" at bounding box center [689, 328] width 139 height 14
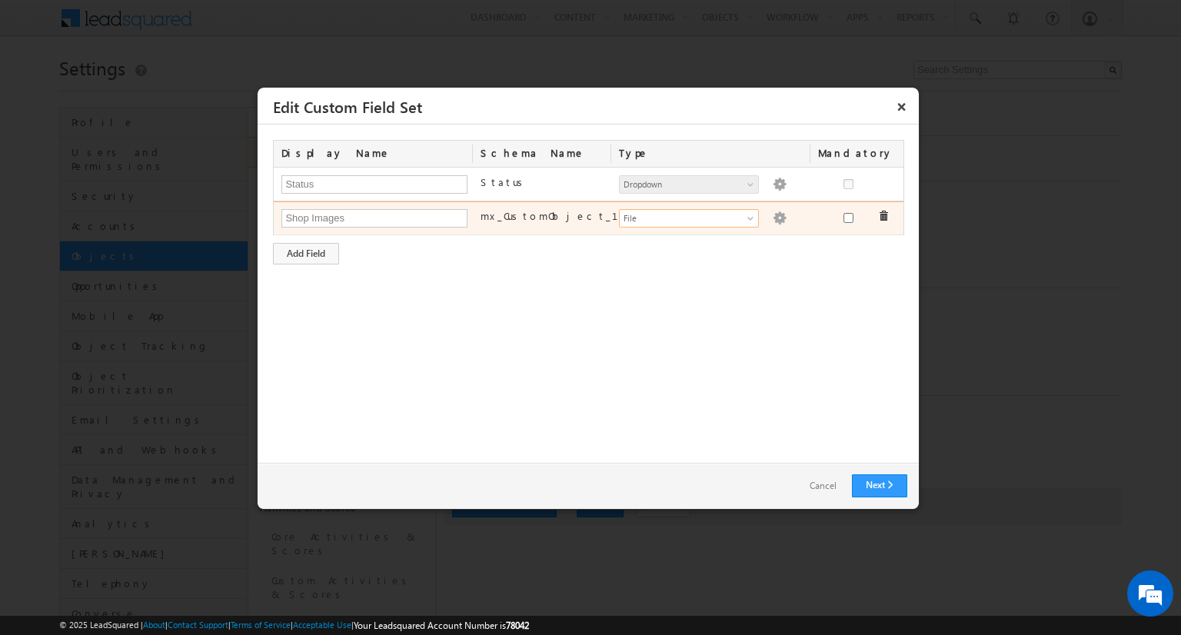
click at [773, 216] on img at bounding box center [780, 218] width 14 height 14
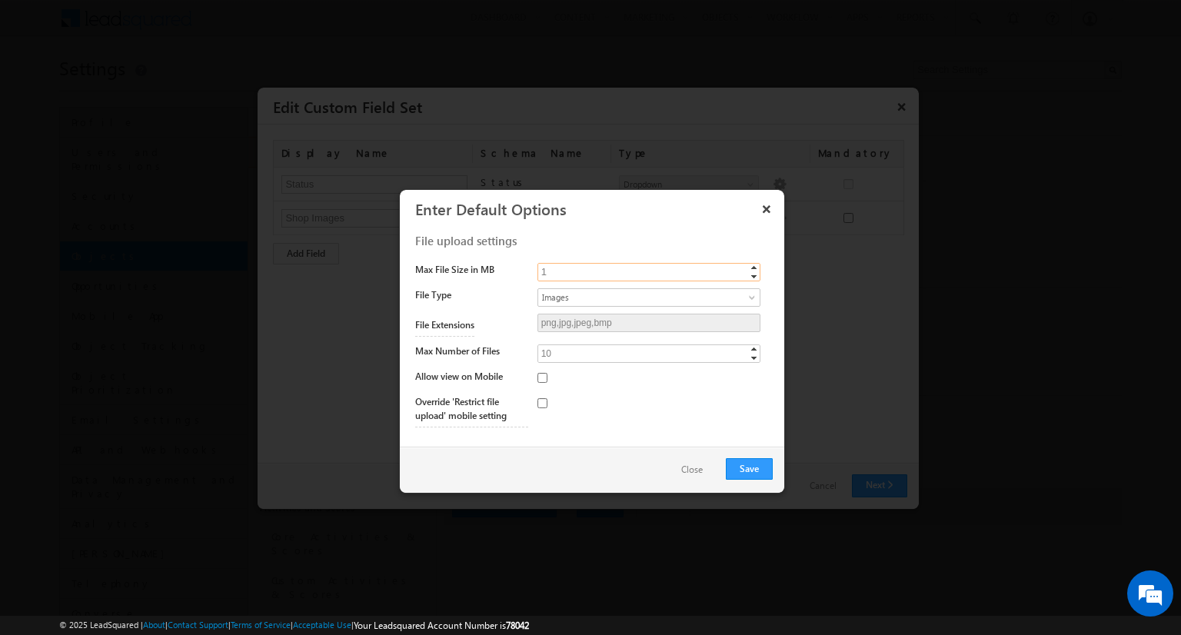
click at [648, 271] on input "1" at bounding box center [649, 272] width 223 height 18
type input "10"
click at [648, 296] on span "Images" at bounding box center [636, 298] width 196 height 14
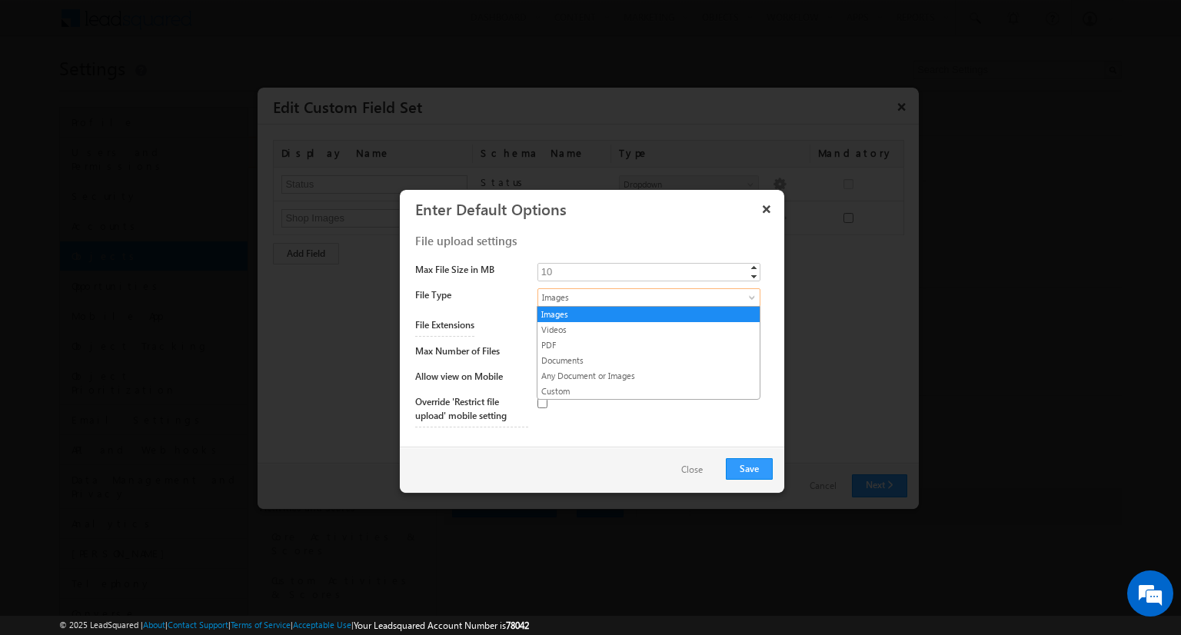
click at [648, 375] on link "Any Document or Images" at bounding box center [649, 376] width 222 height 14
type input "png,jpg,jpeg,bmp,mp4,webm,mov,pdf,doc,docx"
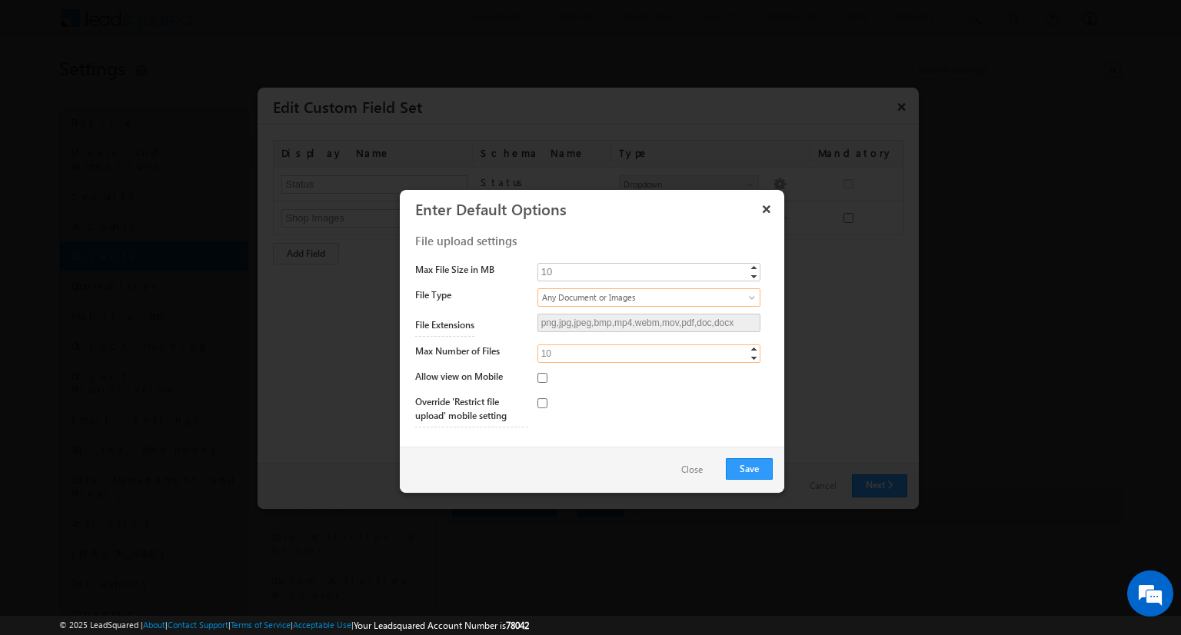
click at [648, 352] on input "10" at bounding box center [649, 354] width 223 height 18
click at [749, 468] on button "Save" at bounding box center [749, 469] width 47 height 22
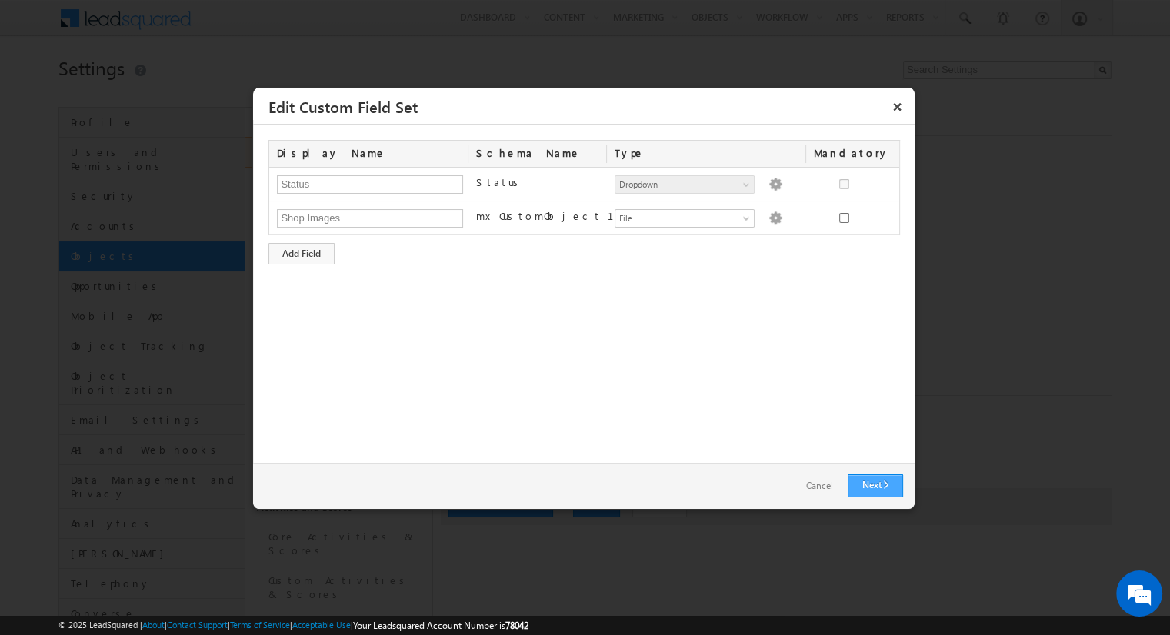
click at [874, 485] on link "Next" at bounding box center [874, 486] width 55 height 23
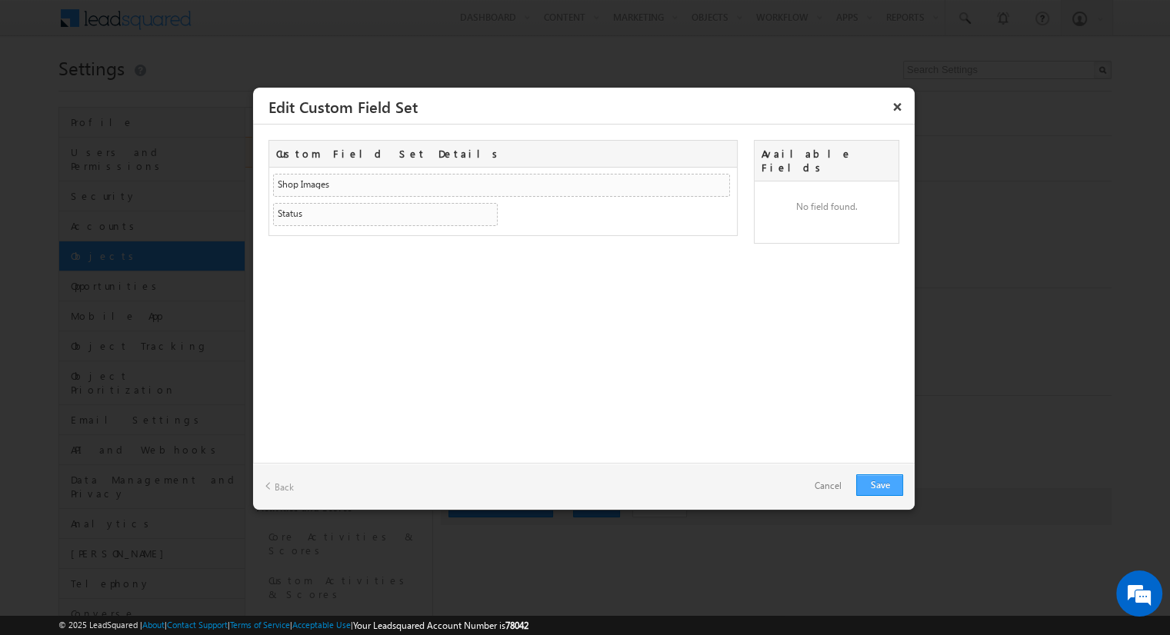
click at [879, 485] on link "Save" at bounding box center [879, 486] width 47 height 22
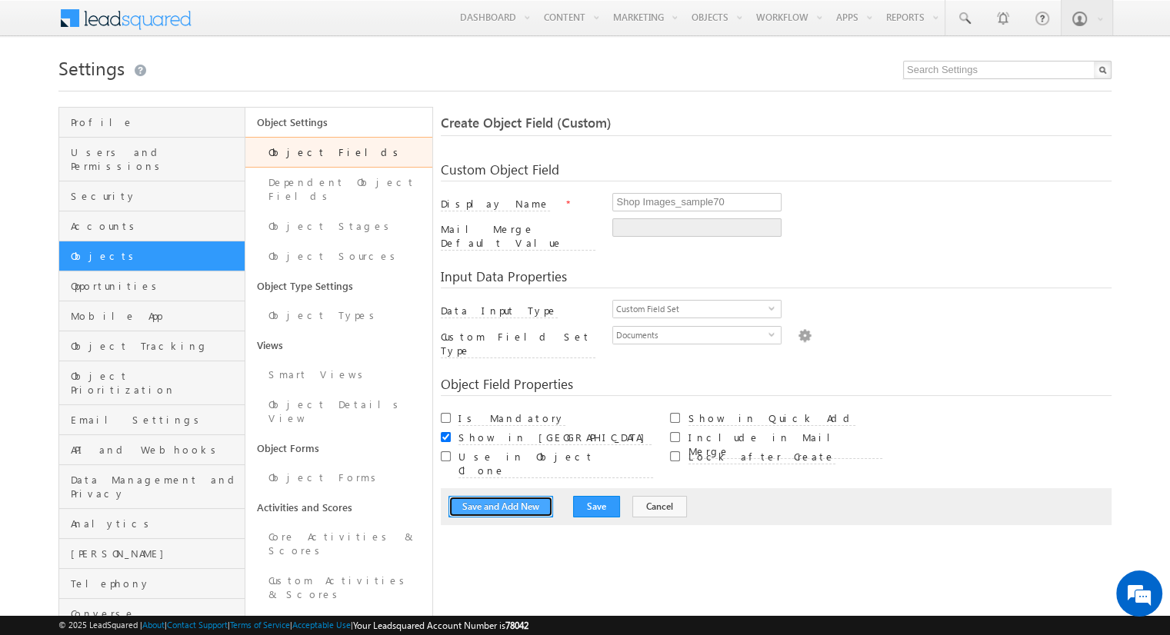
click at [501, 496] on button "Save and Add New" at bounding box center [500, 507] width 105 height 22
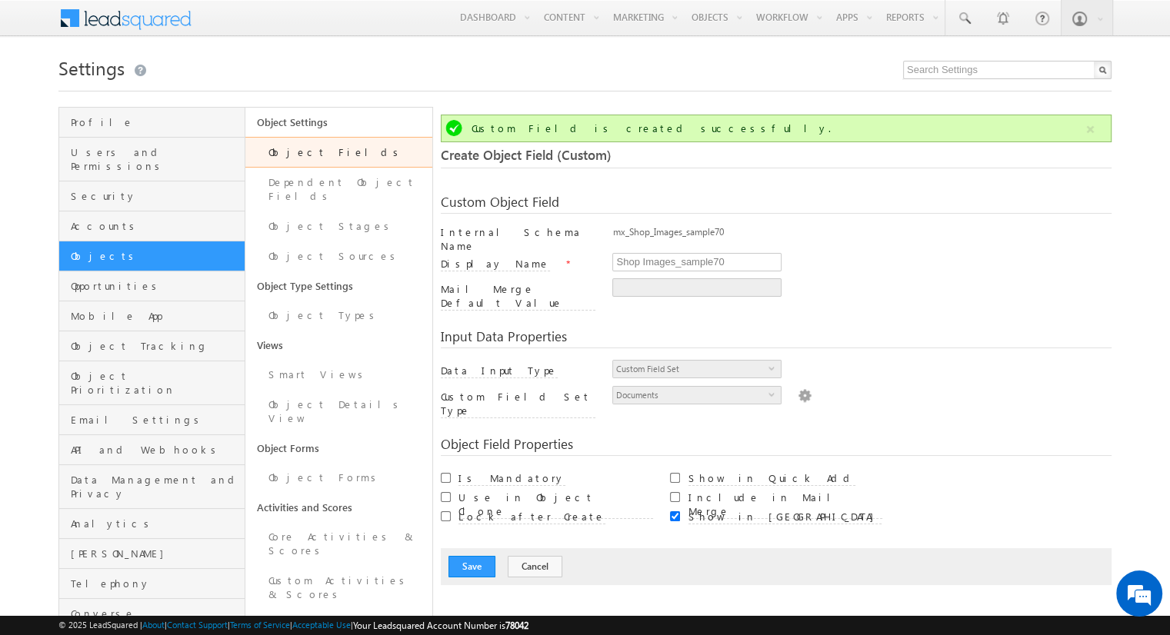
scroll to position [115, 0]
